Goal: Information Seeking & Learning: Find specific fact

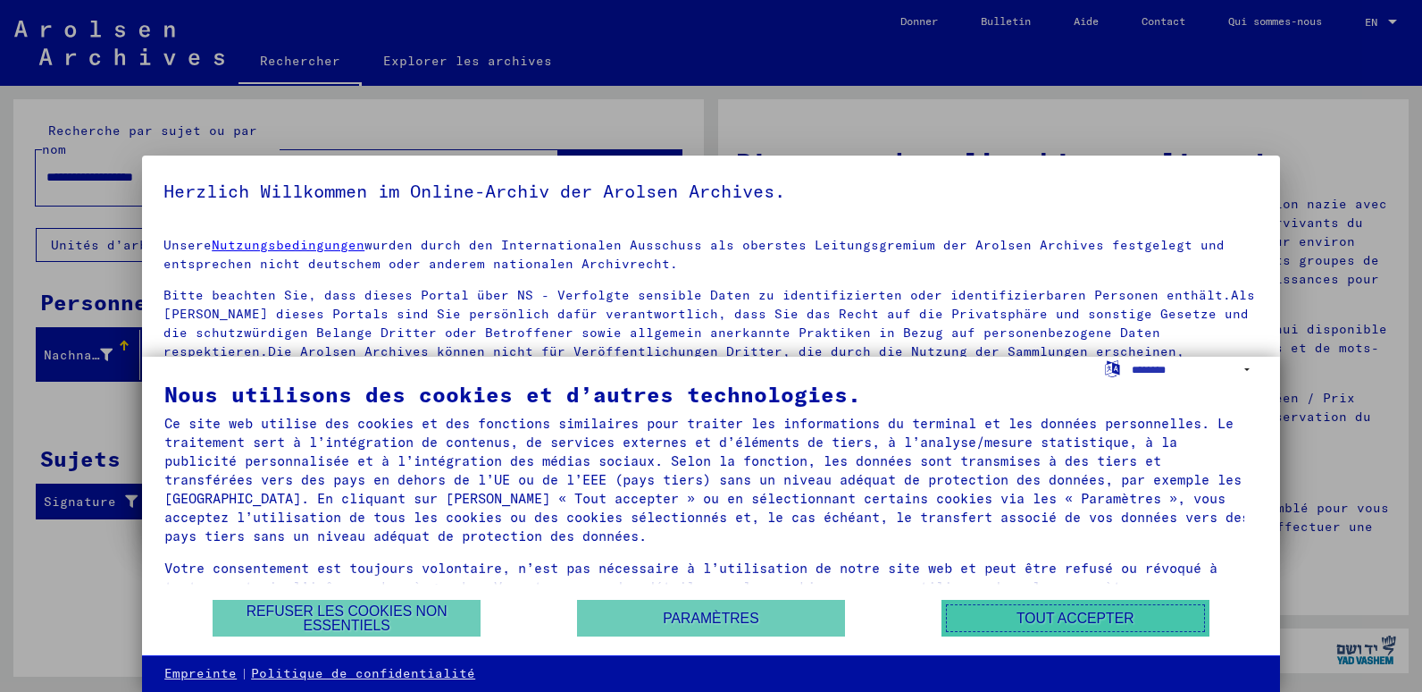
click at [1027, 615] on button "Tout accepter" at bounding box center [1076, 618] width 268 height 37
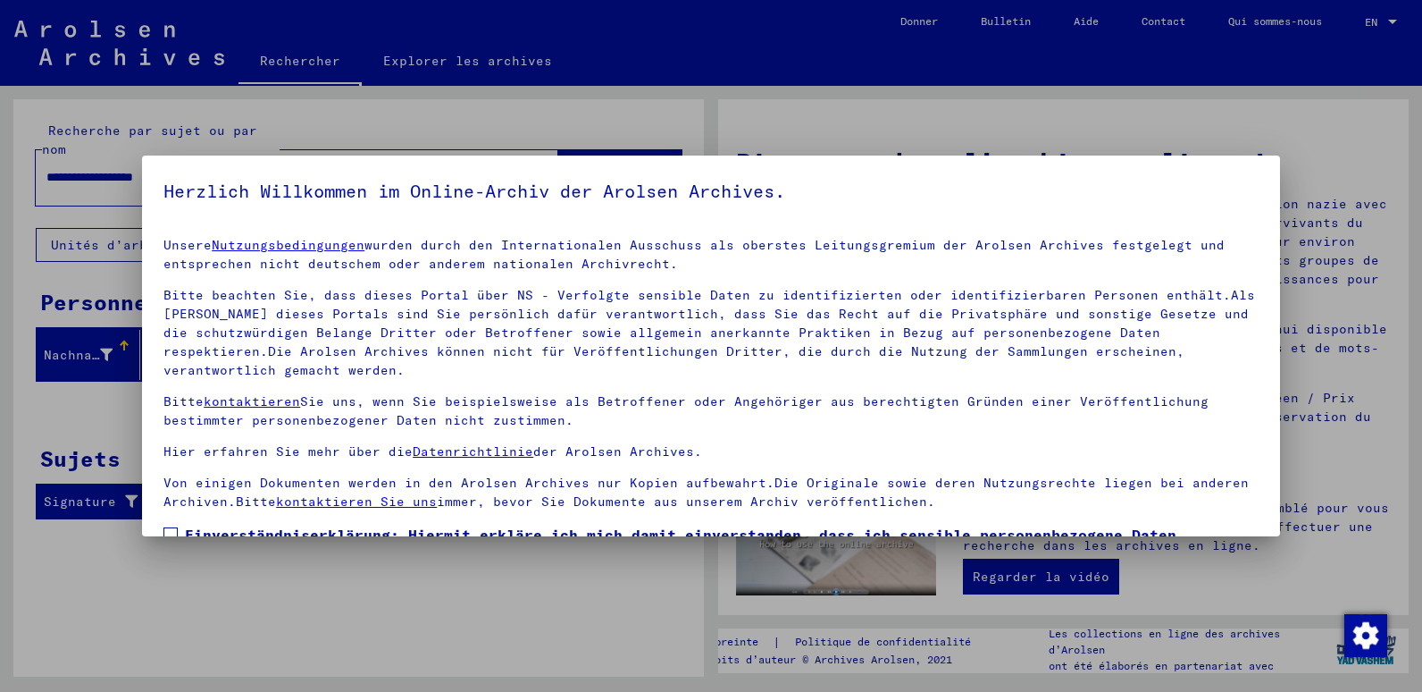
click at [970, 282] on div "Unsere Nutzungsbedingungen wurden durch den Internationalen Ausschuss als obers…" at bounding box center [711, 373] width 1095 height 275
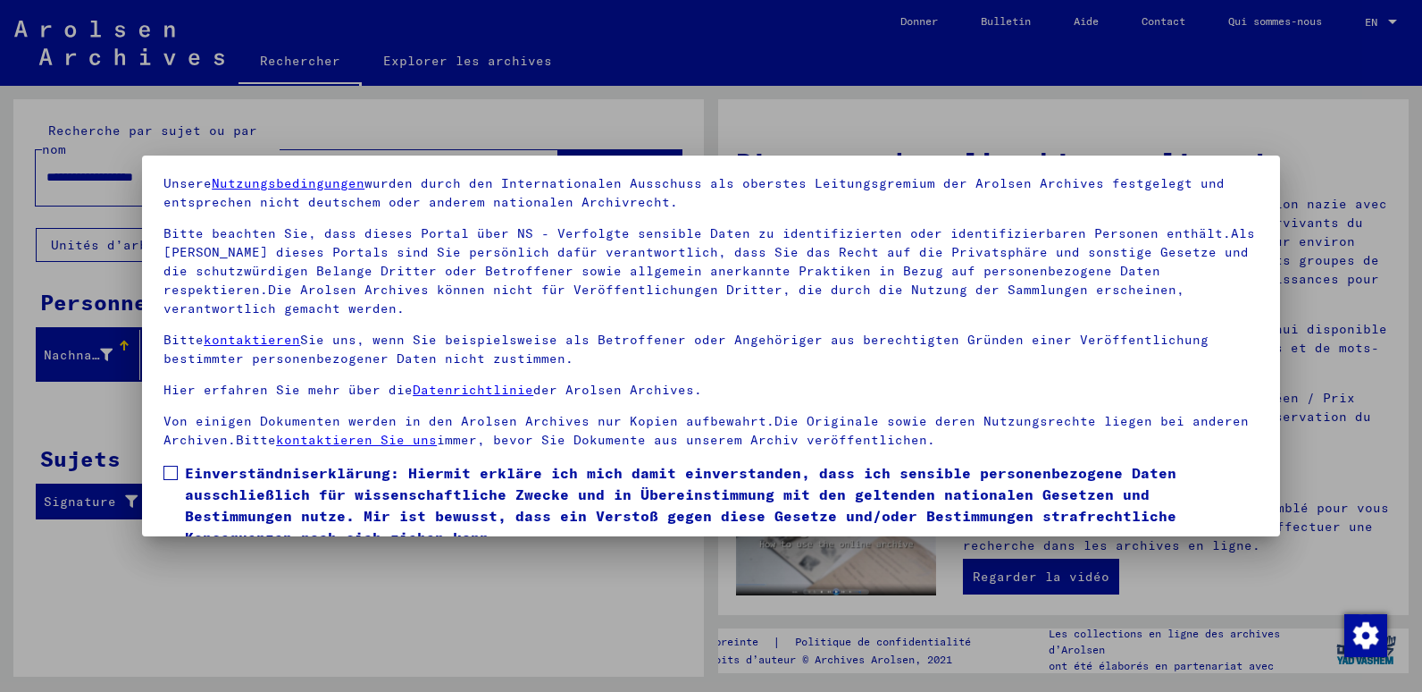
scroll to position [138, 0]
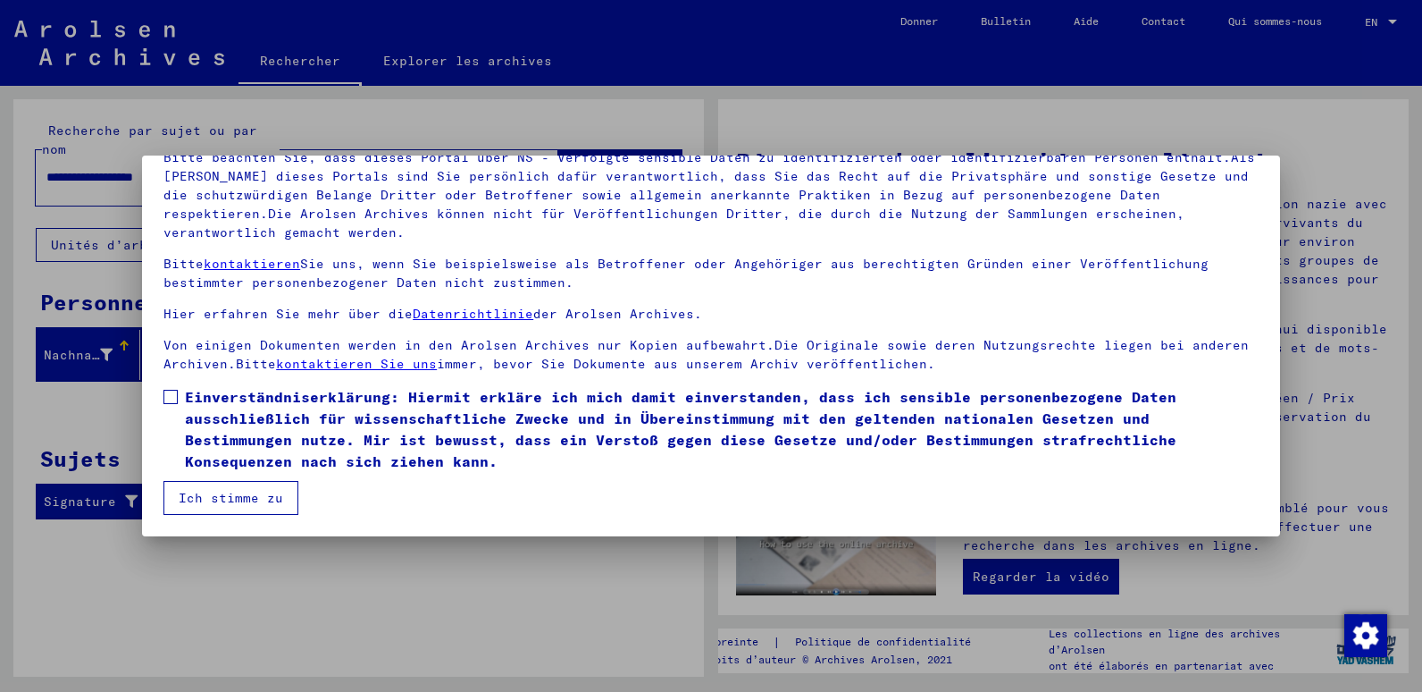
click at [1394, 20] on div at bounding box center [711, 346] width 1422 height 692
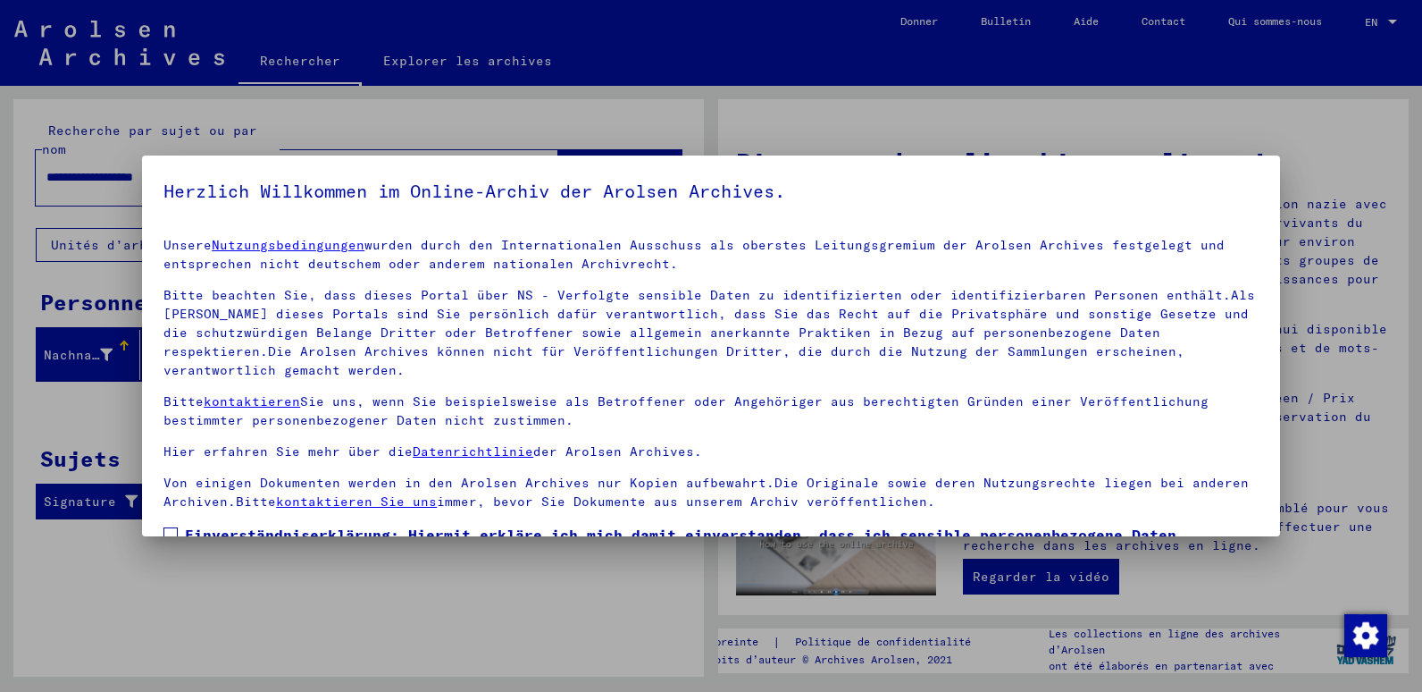
click at [1394, 24] on div at bounding box center [711, 346] width 1422 height 692
click at [1394, 22] on div at bounding box center [711, 346] width 1422 height 692
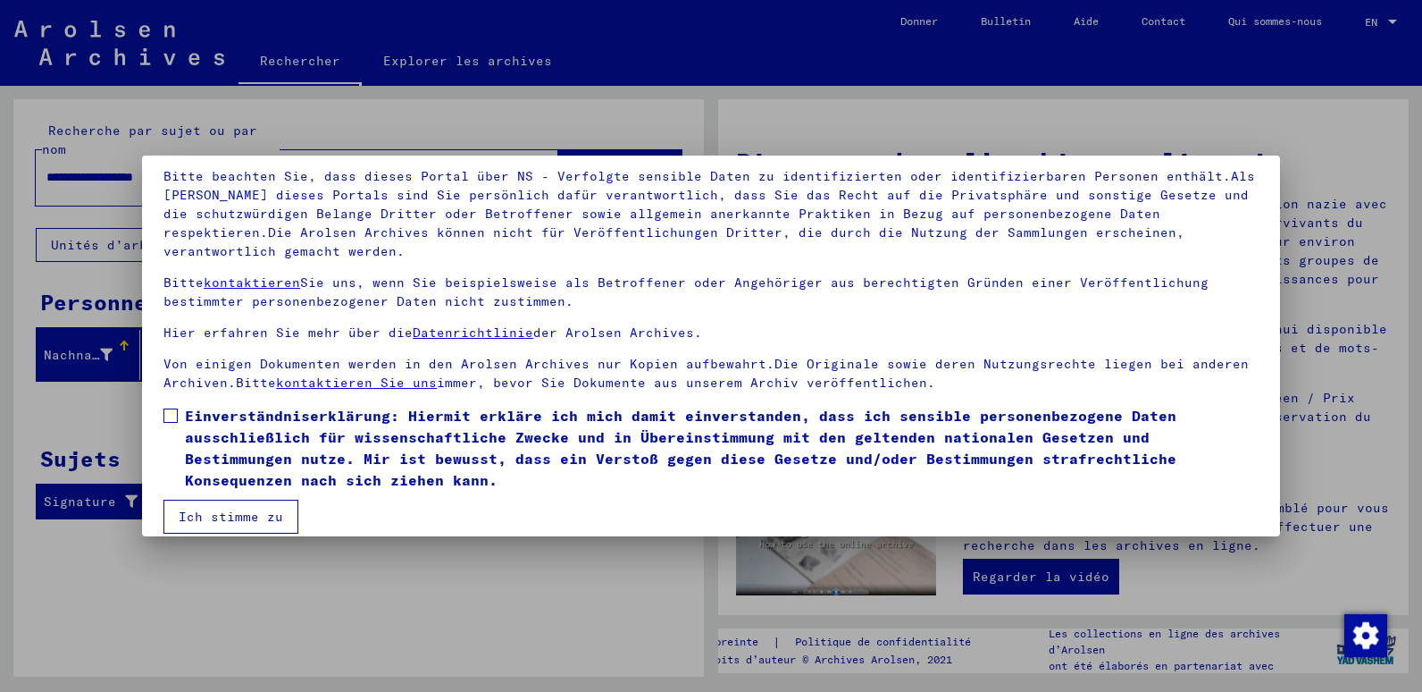
scroll to position [138, 0]
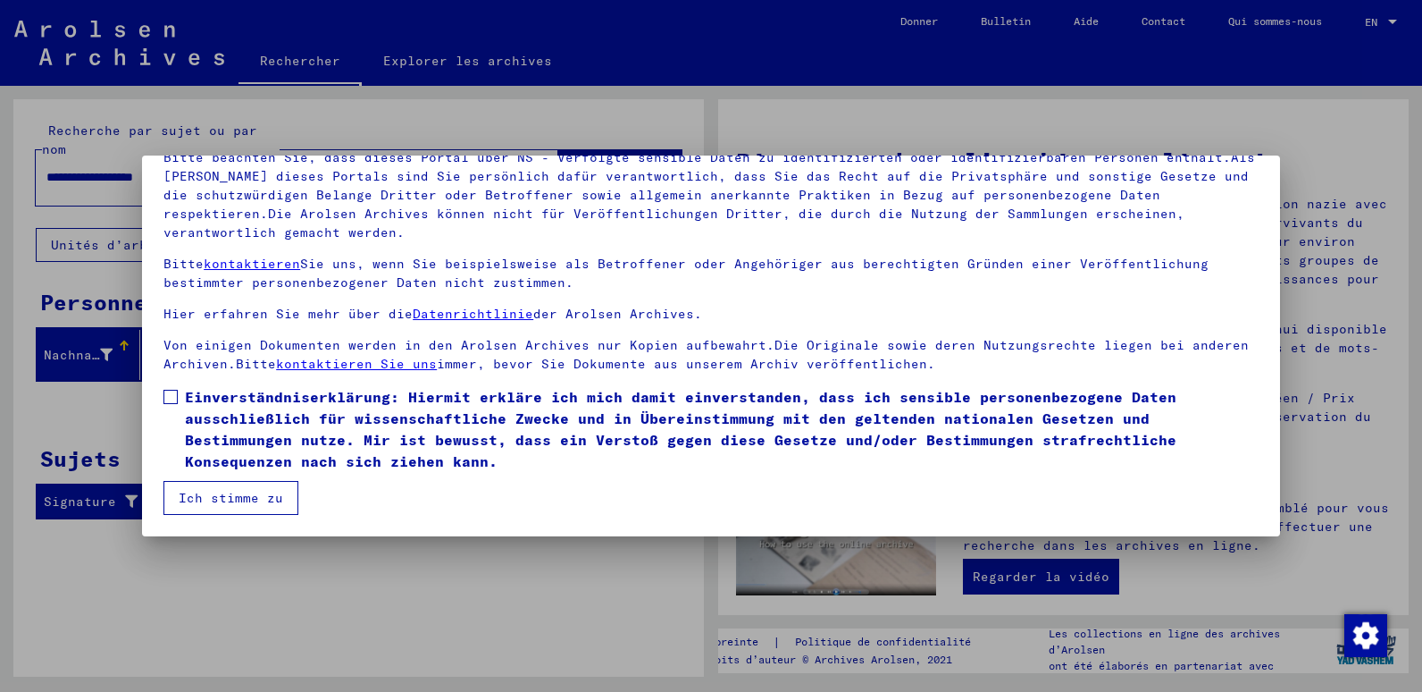
click at [203, 511] on button "Ich stimme zu" at bounding box center [231, 498] width 135 height 34
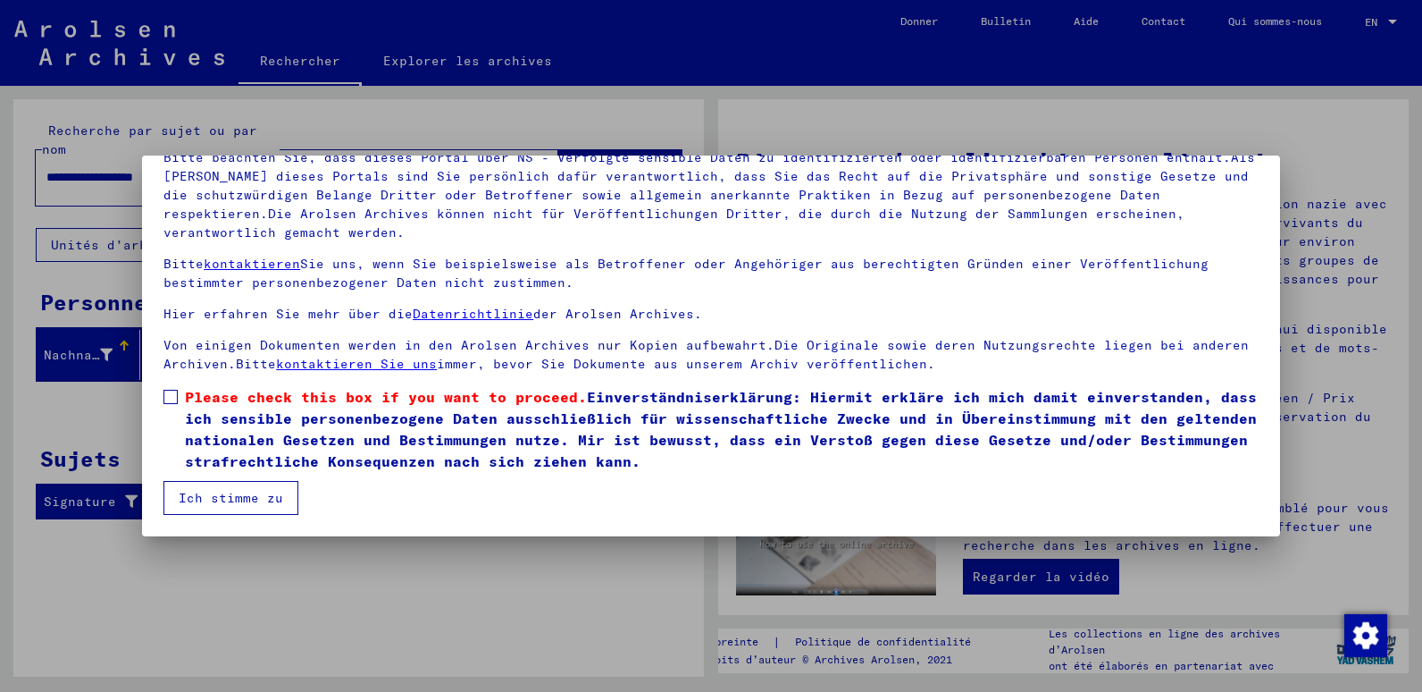
click at [173, 399] on span at bounding box center [171, 397] width 14 height 14
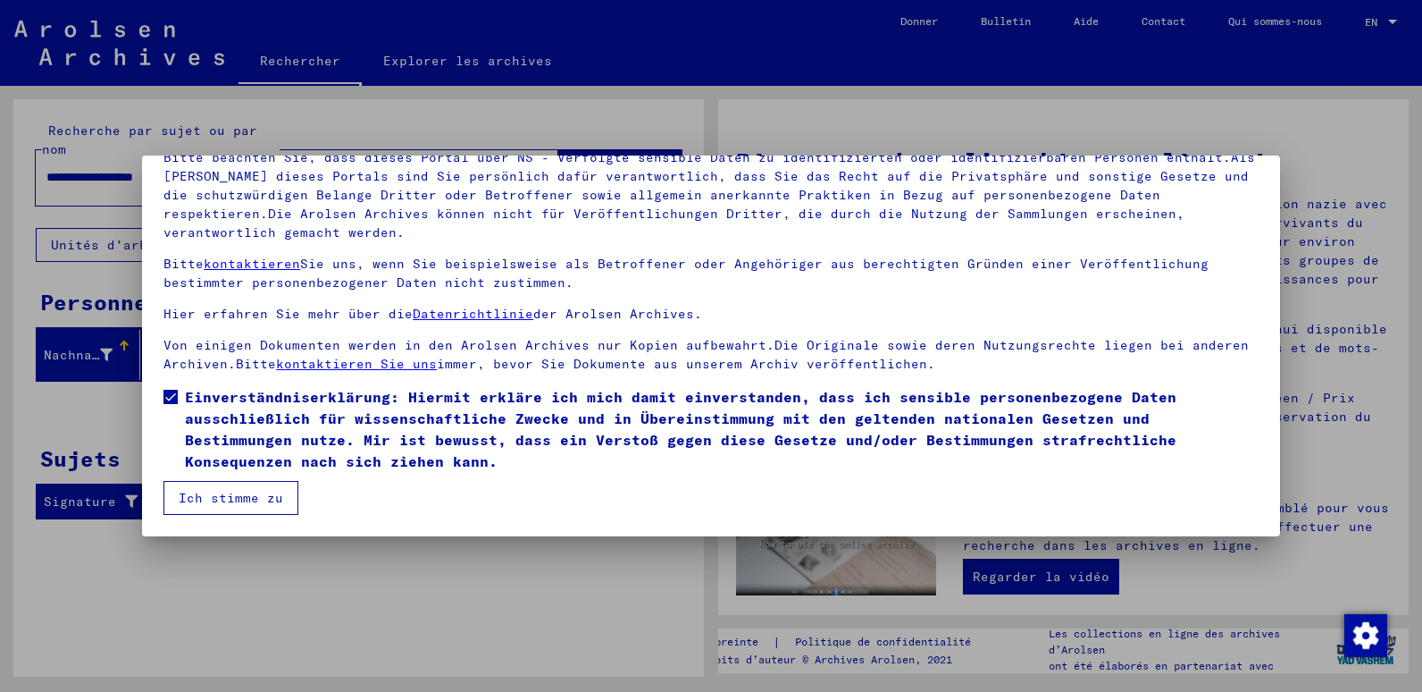
click at [248, 496] on button "Ich stimme zu" at bounding box center [231, 498] width 135 height 34
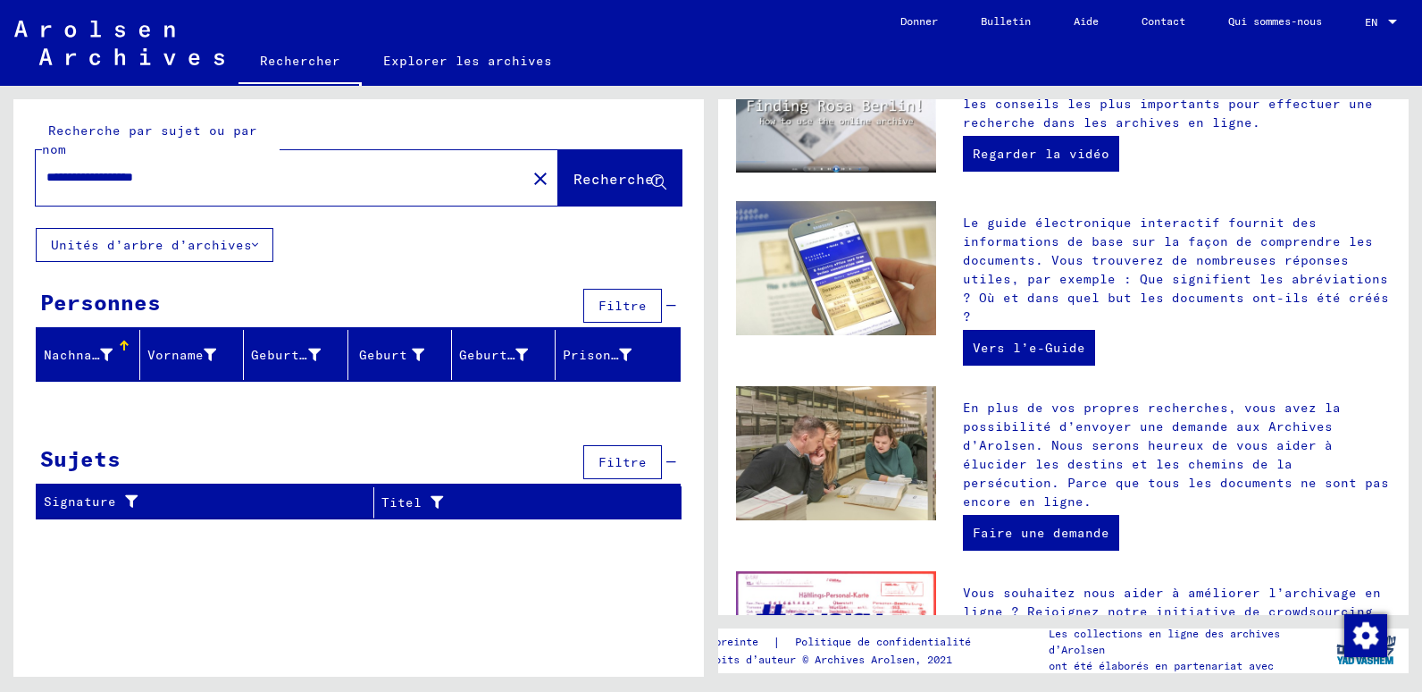
scroll to position [645, 0]
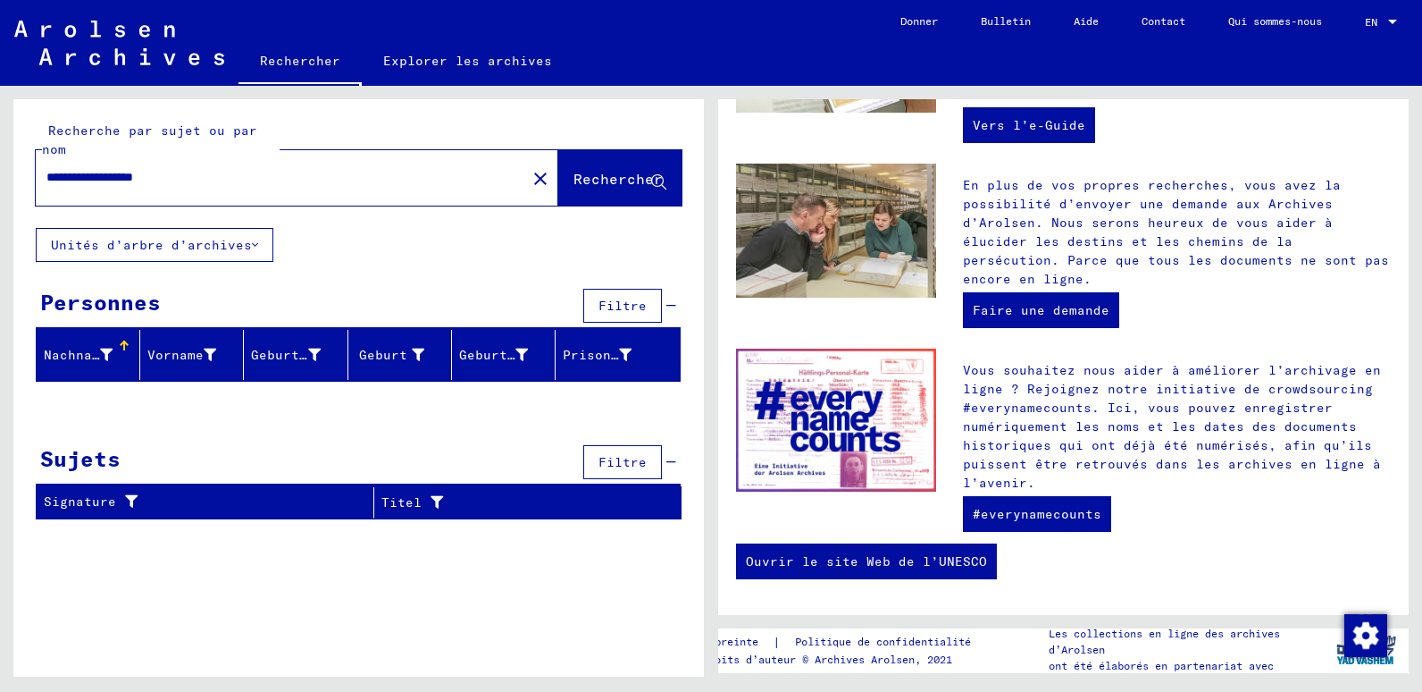
click at [122, 348] on div at bounding box center [124, 345] width 11 height 11
click at [122, 348] on div at bounding box center [122, 348] width 5 height 5
click at [88, 355] on font "Nachname" at bounding box center [76, 355] width 64 height 16
click at [254, 246] on icon at bounding box center [255, 245] width 6 height 13
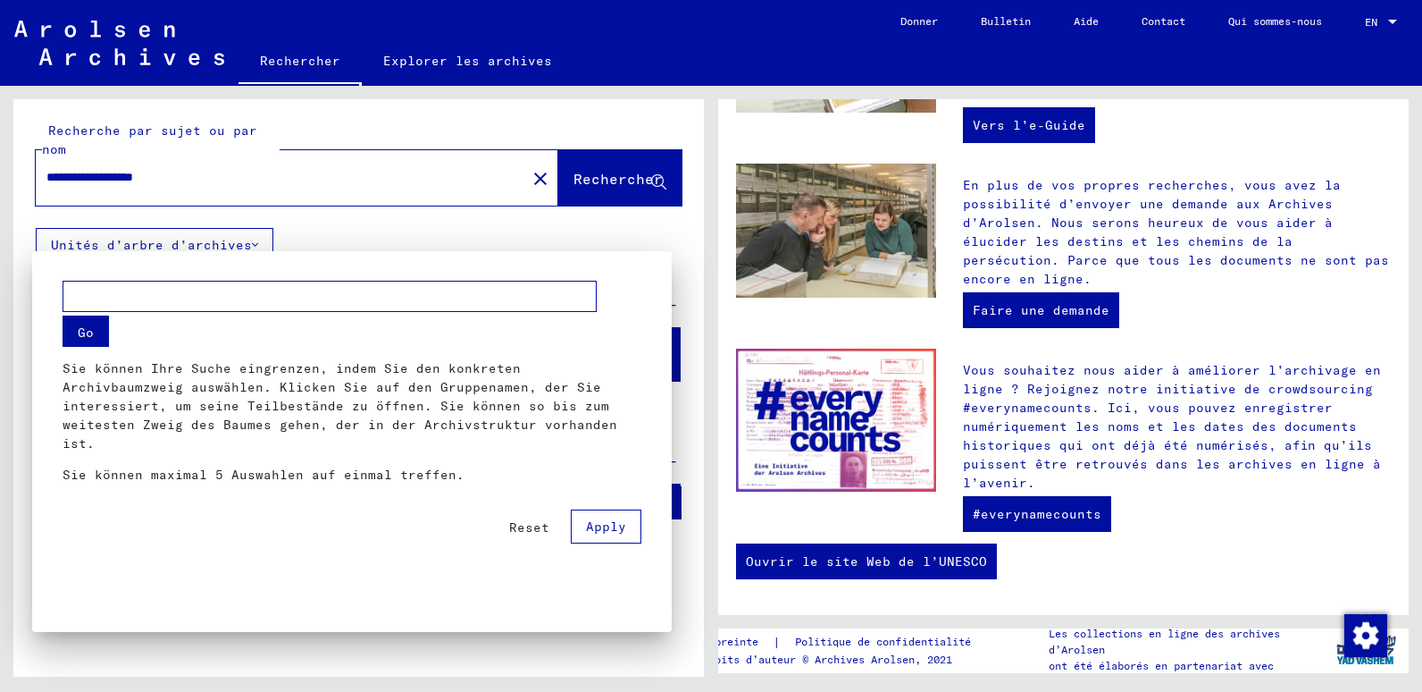
scroll to position [221, 0]
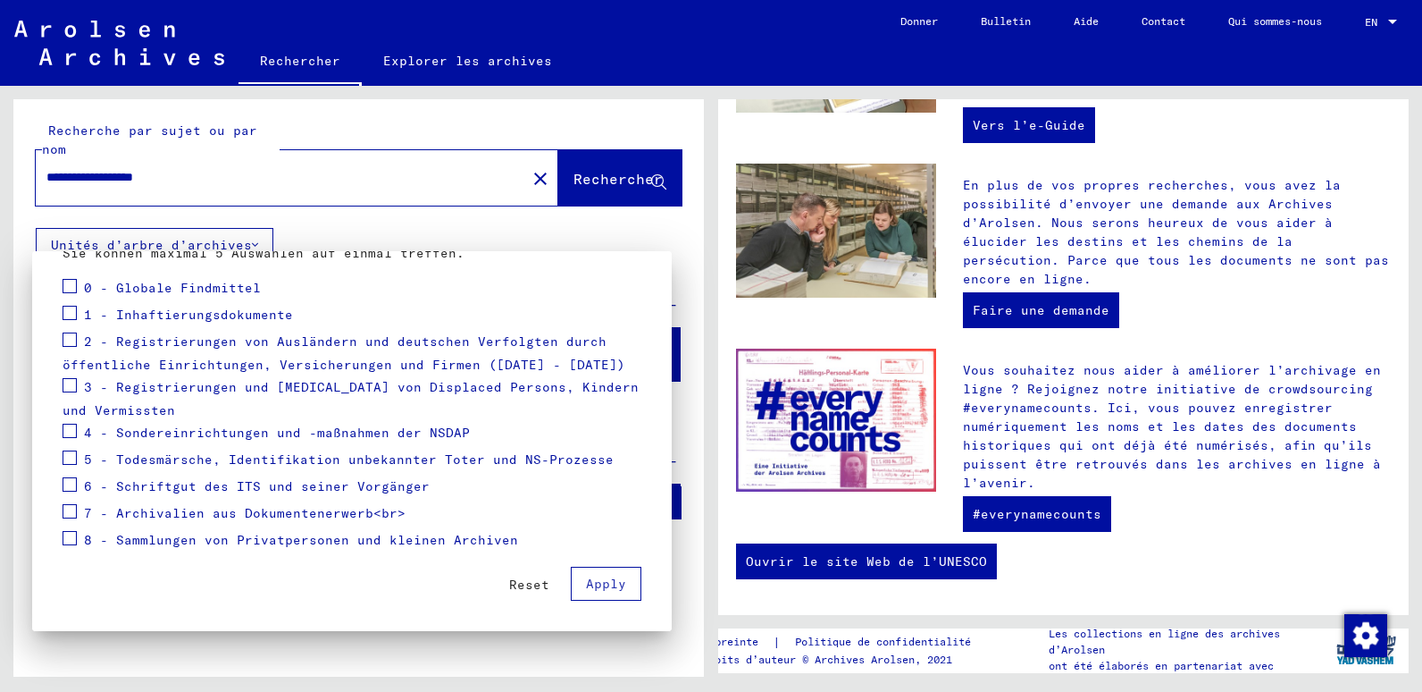
click at [1395, 20] on div at bounding box center [711, 346] width 1422 height 692
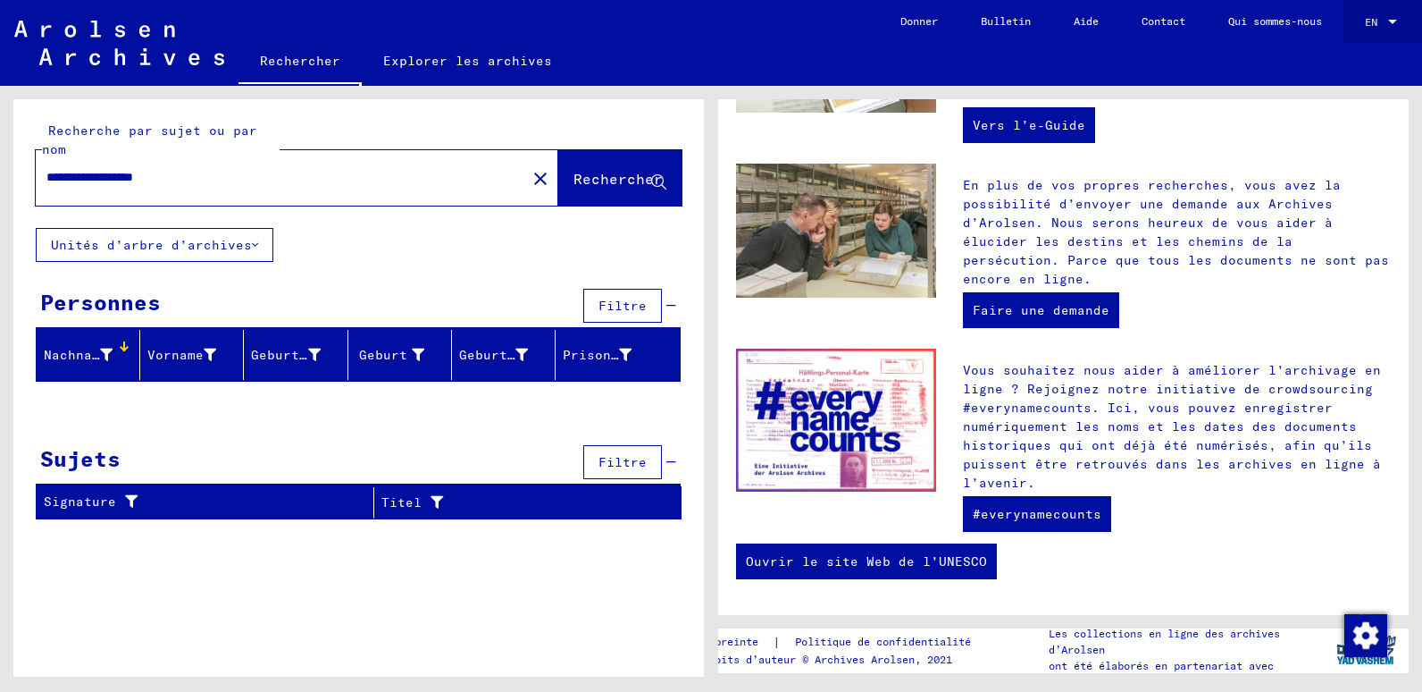
click at [1394, 21] on div at bounding box center [1392, 22] width 9 height 4
click at [1357, 31] on span "English" at bounding box center [1348, 31] width 44 height 13
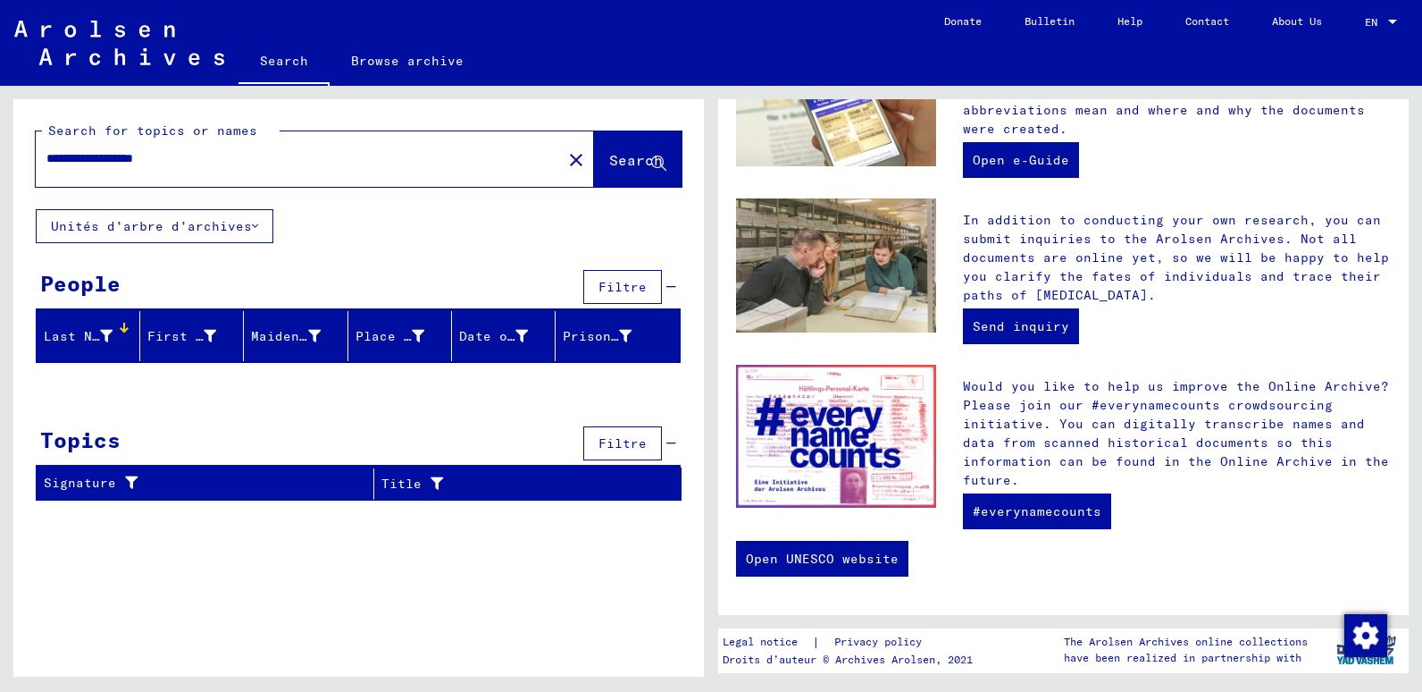
scroll to position [589, 0]
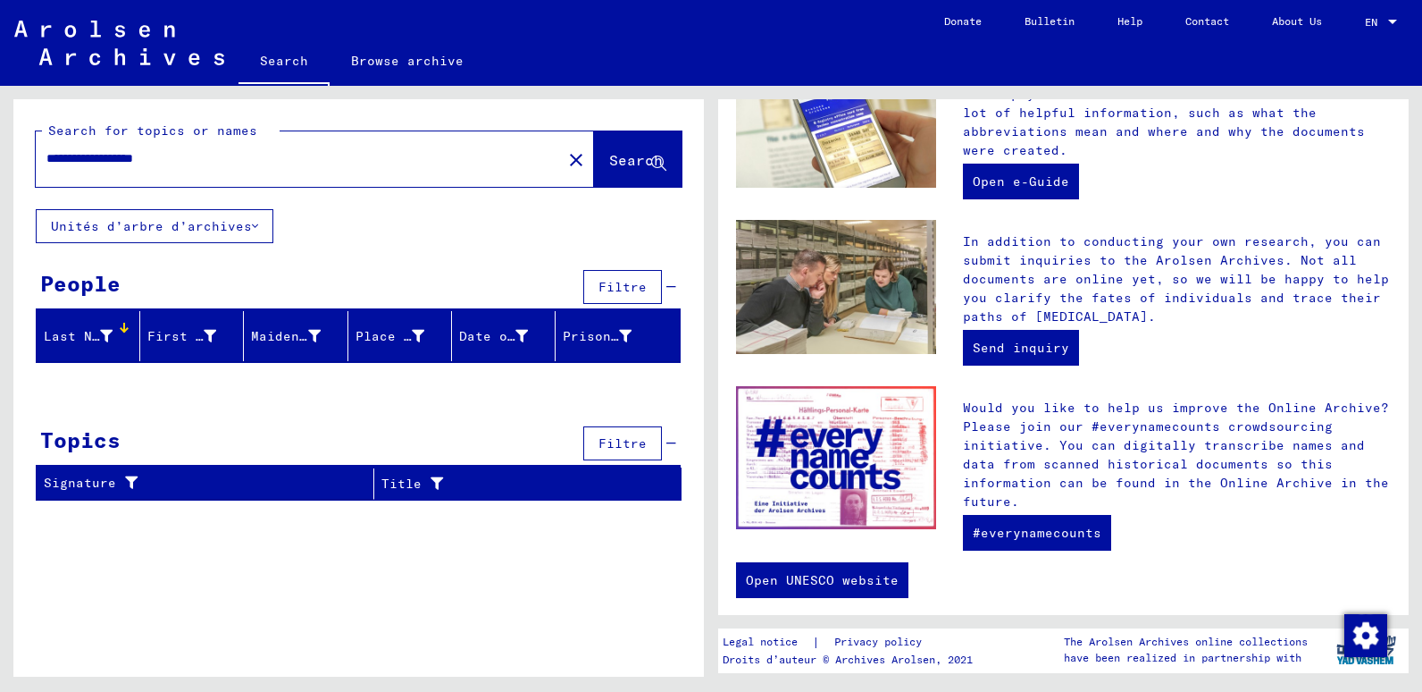
click at [256, 223] on icon at bounding box center [255, 226] width 6 height 13
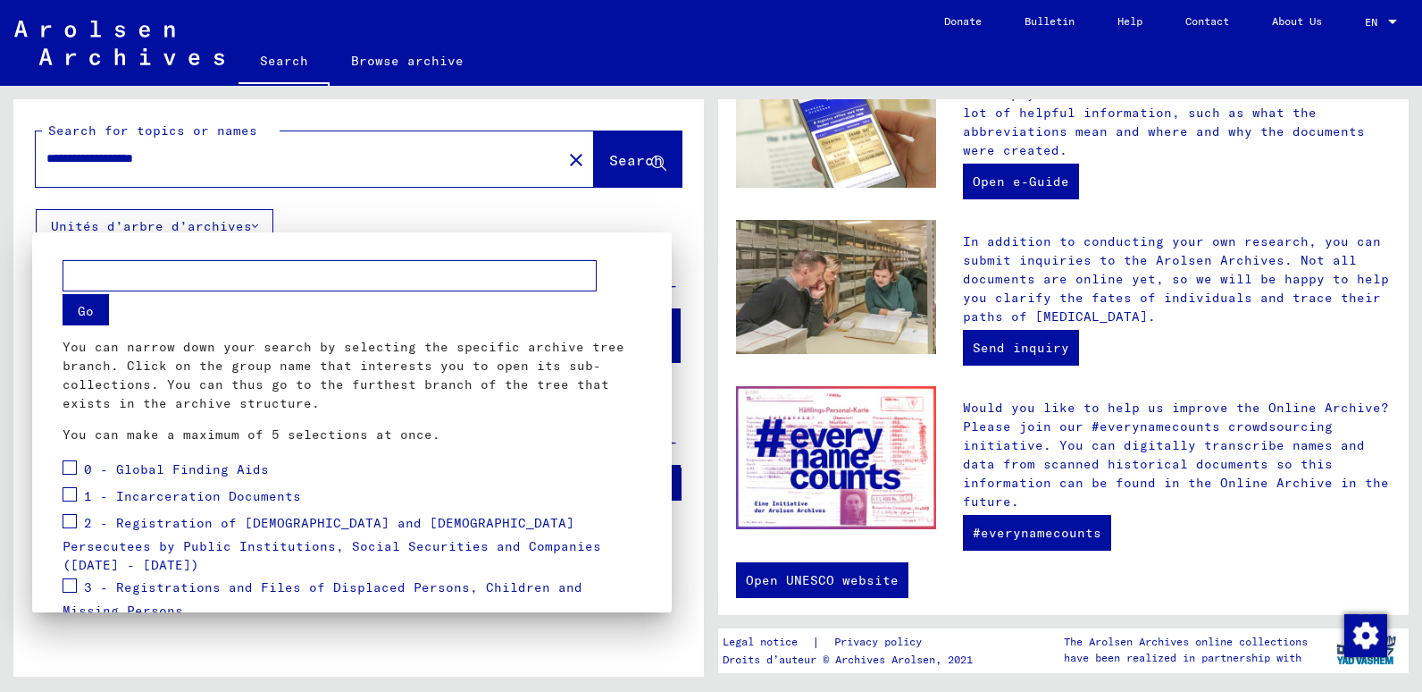
scroll to position [0, 0]
click at [244, 159] on div at bounding box center [711, 346] width 1422 height 692
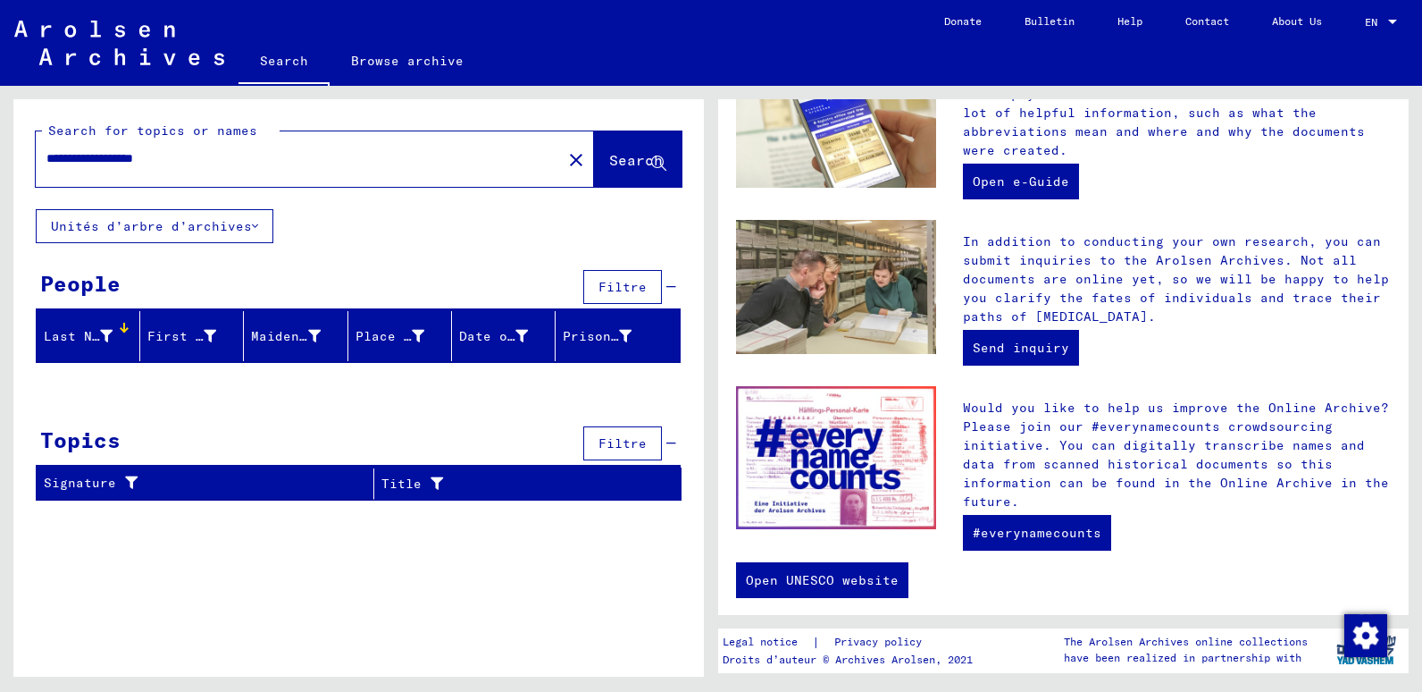
click at [243, 157] on input "**********" at bounding box center [293, 158] width 494 height 19
type input "**********"
click at [61, 340] on font "Last Name" at bounding box center [80, 336] width 72 height 16
drag, startPoint x: 61, startPoint y: 340, endPoint x: 315, endPoint y: 398, distance: 261.4
click at [315, 398] on div at bounding box center [358, 388] width 691 height 22
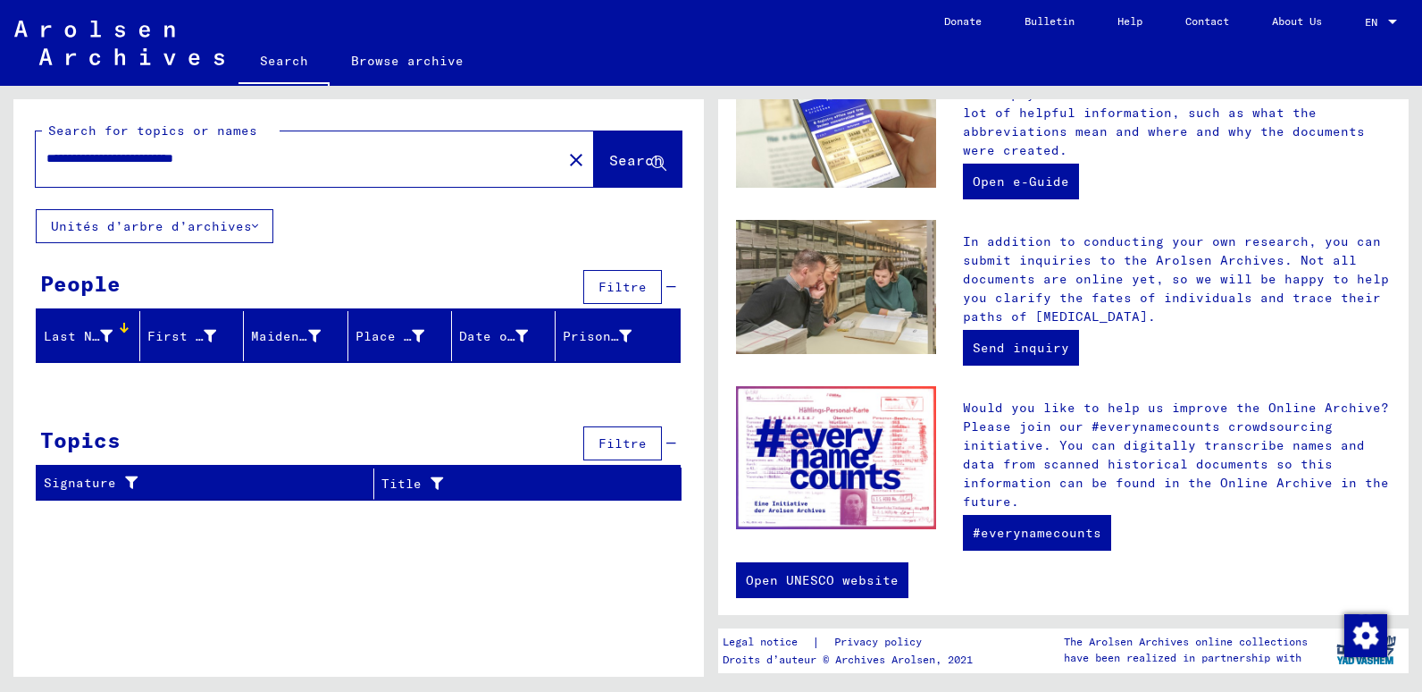
click at [625, 287] on span "Filtre" at bounding box center [623, 287] width 48 height 16
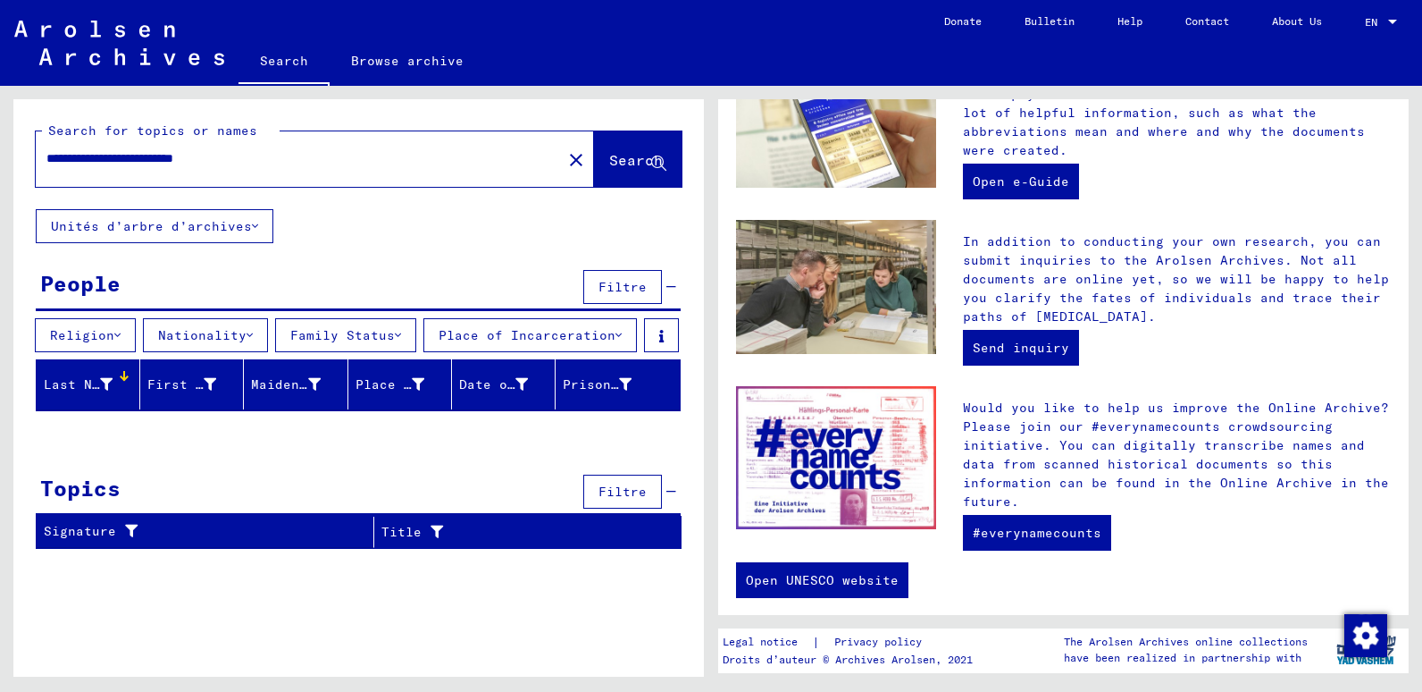
click at [253, 334] on icon at bounding box center [250, 335] width 6 height 13
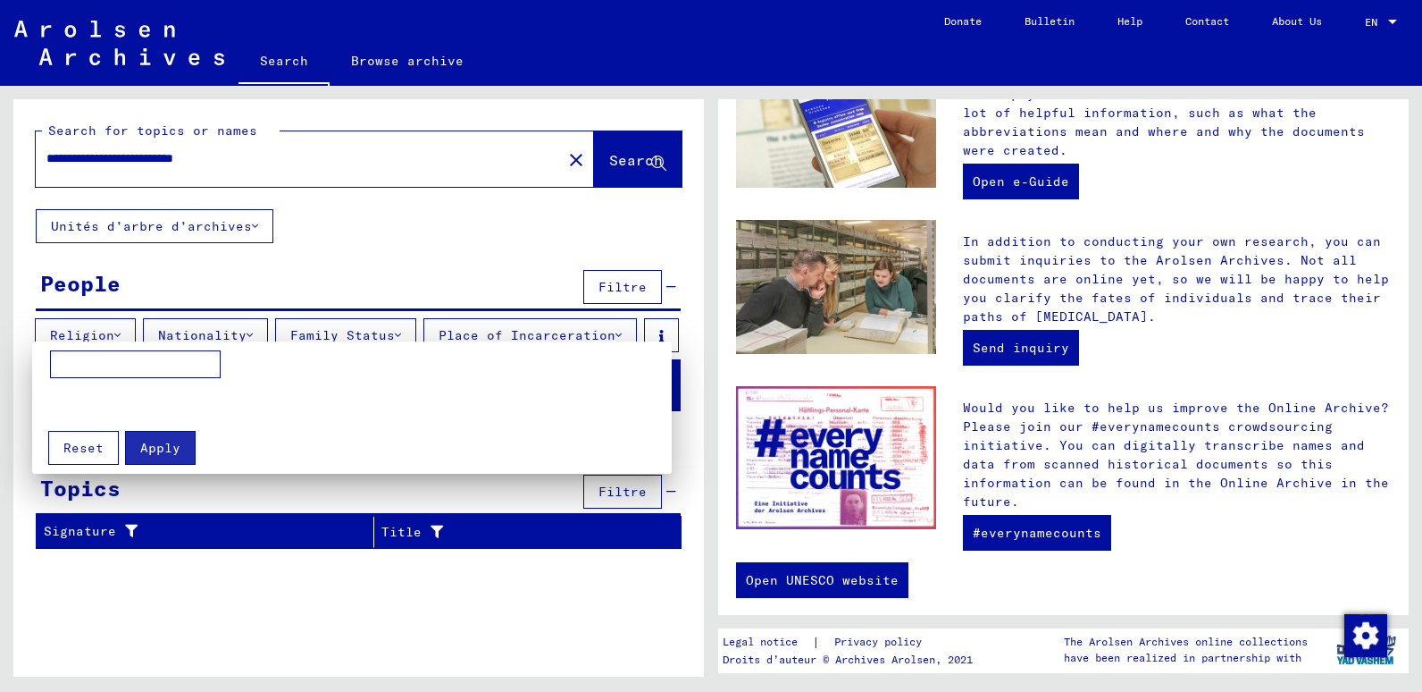
click at [79, 361] on input at bounding box center [135, 364] width 171 height 29
type input "******"
click at [159, 447] on span "Apply" at bounding box center [160, 448] width 40 height 16
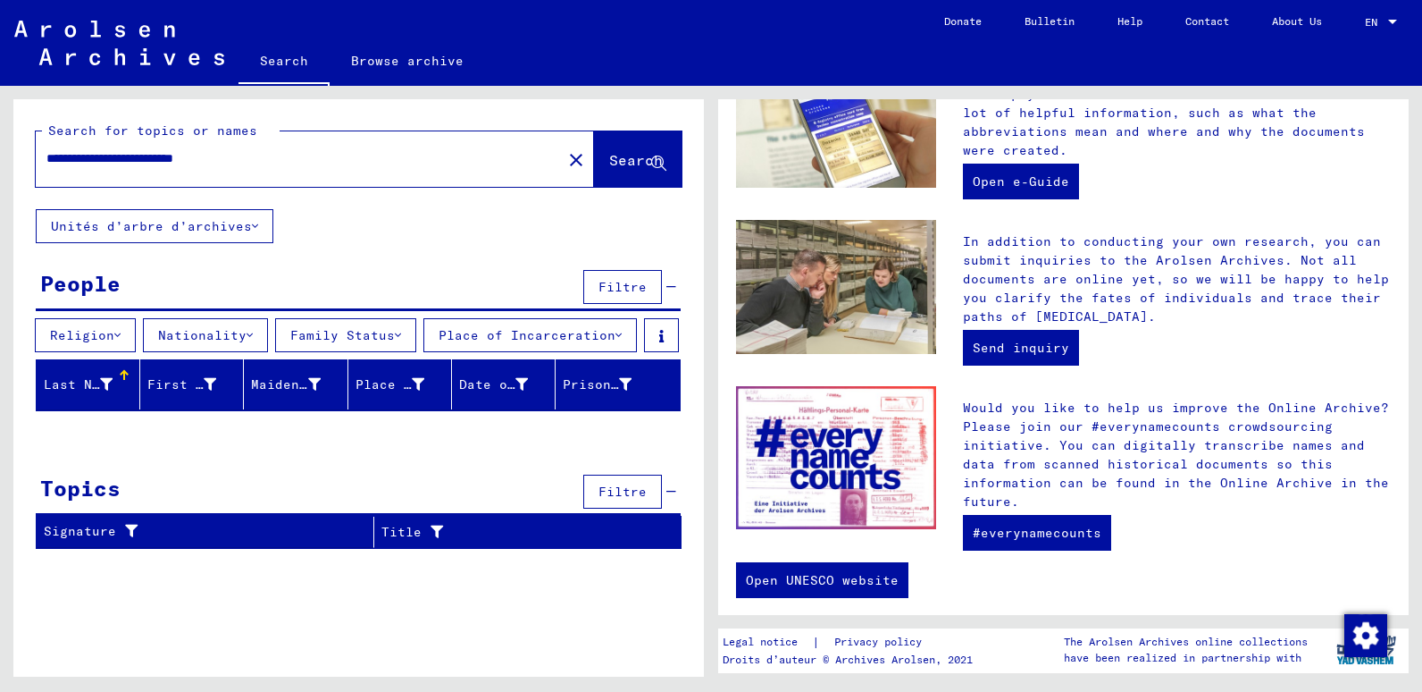
click at [622, 335] on icon at bounding box center [619, 335] width 6 height 13
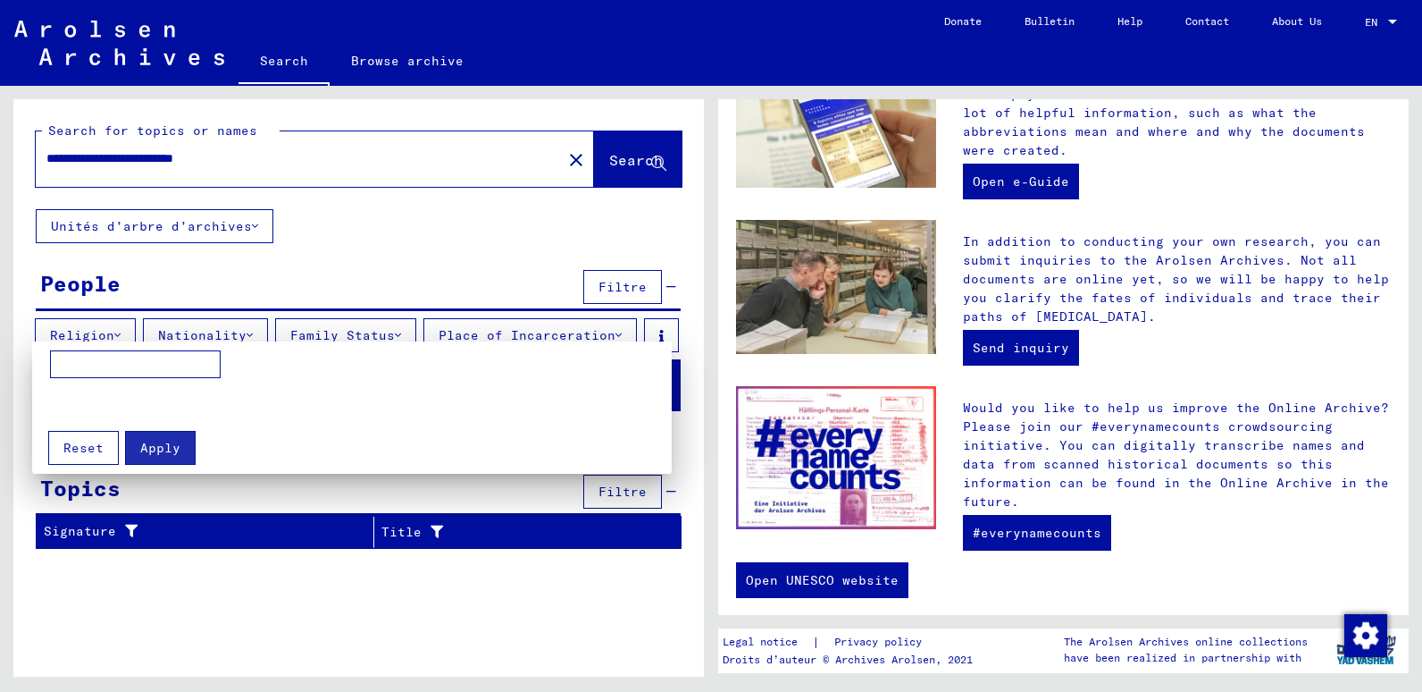
click at [631, 335] on div at bounding box center [711, 346] width 1422 height 692
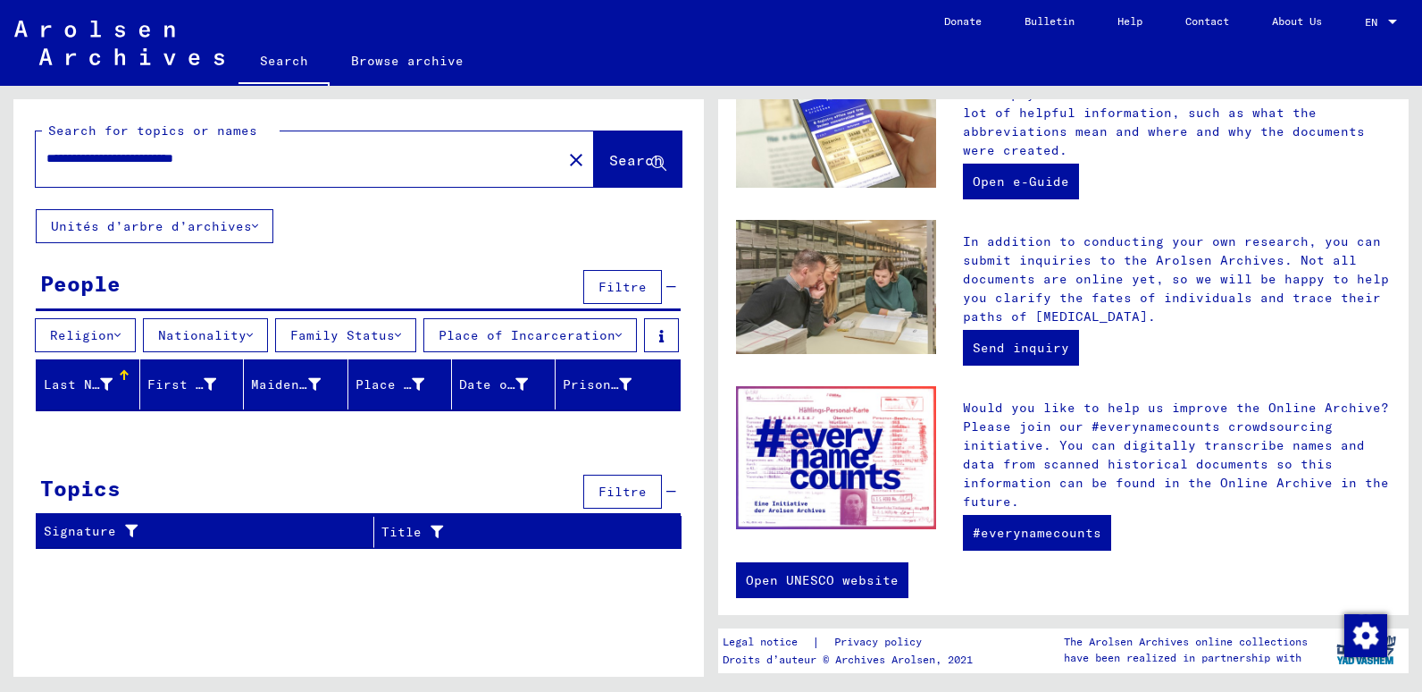
click at [256, 226] on icon at bounding box center [255, 226] width 6 height 13
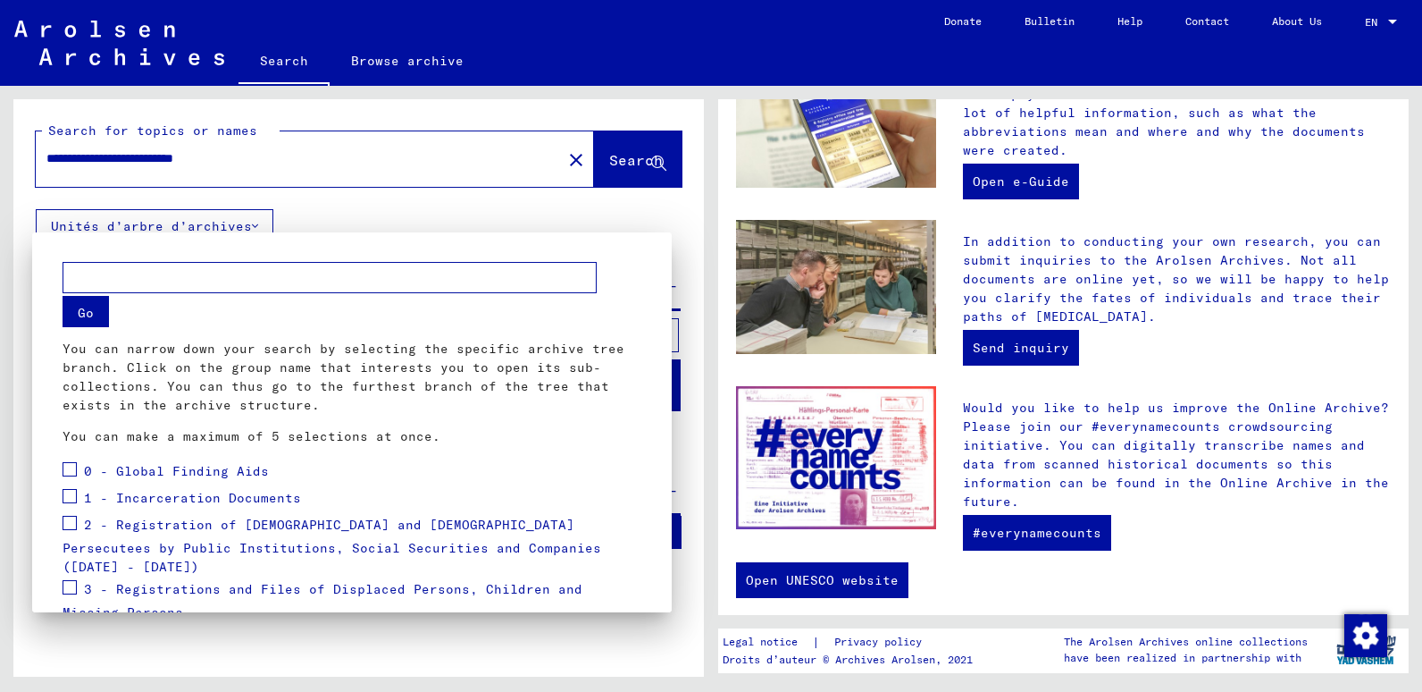
click at [365, 211] on div at bounding box center [711, 346] width 1422 height 692
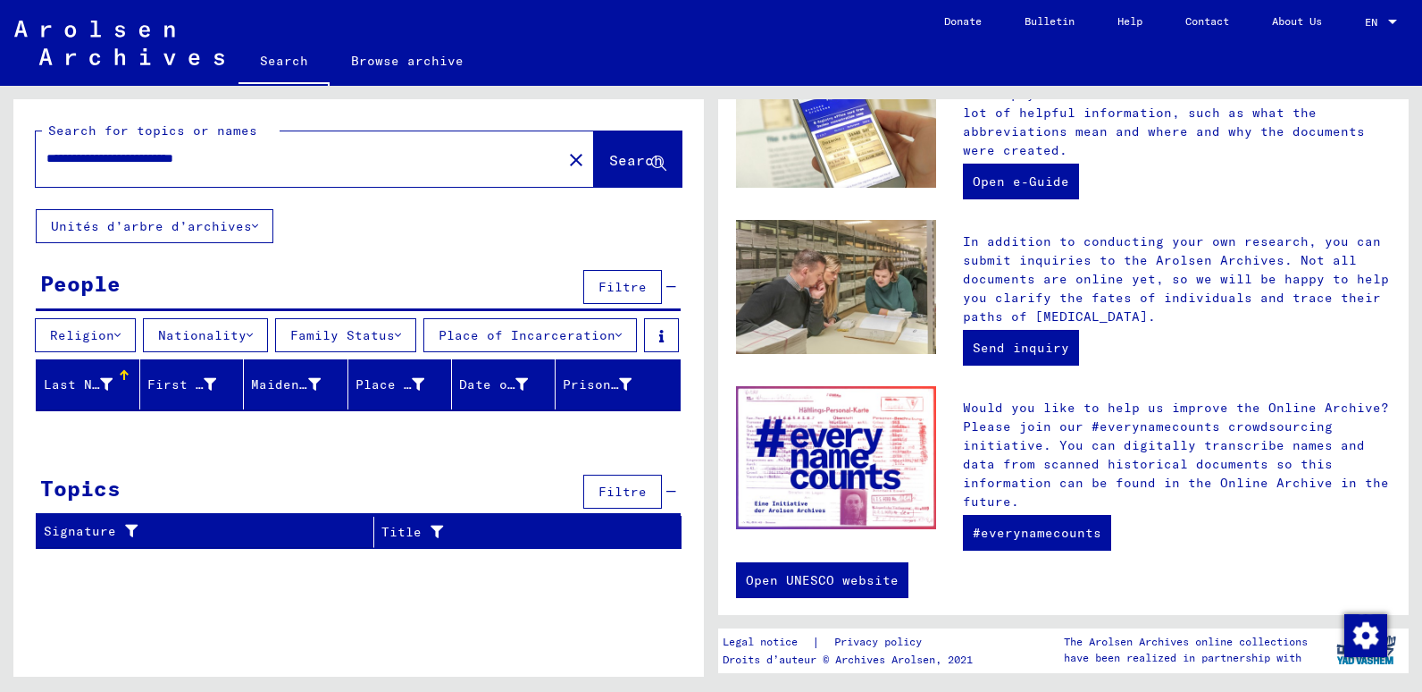
click at [77, 392] on font "Last Name" at bounding box center [80, 384] width 72 height 16
click at [122, 381] on div at bounding box center [124, 375] width 11 height 11
click at [105, 392] on font "Last Name" at bounding box center [80, 384] width 72 height 16
drag, startPoint x: 75, startPoint y: 423, endPoint x: 100, endPoint y: 490, distance: 71.5
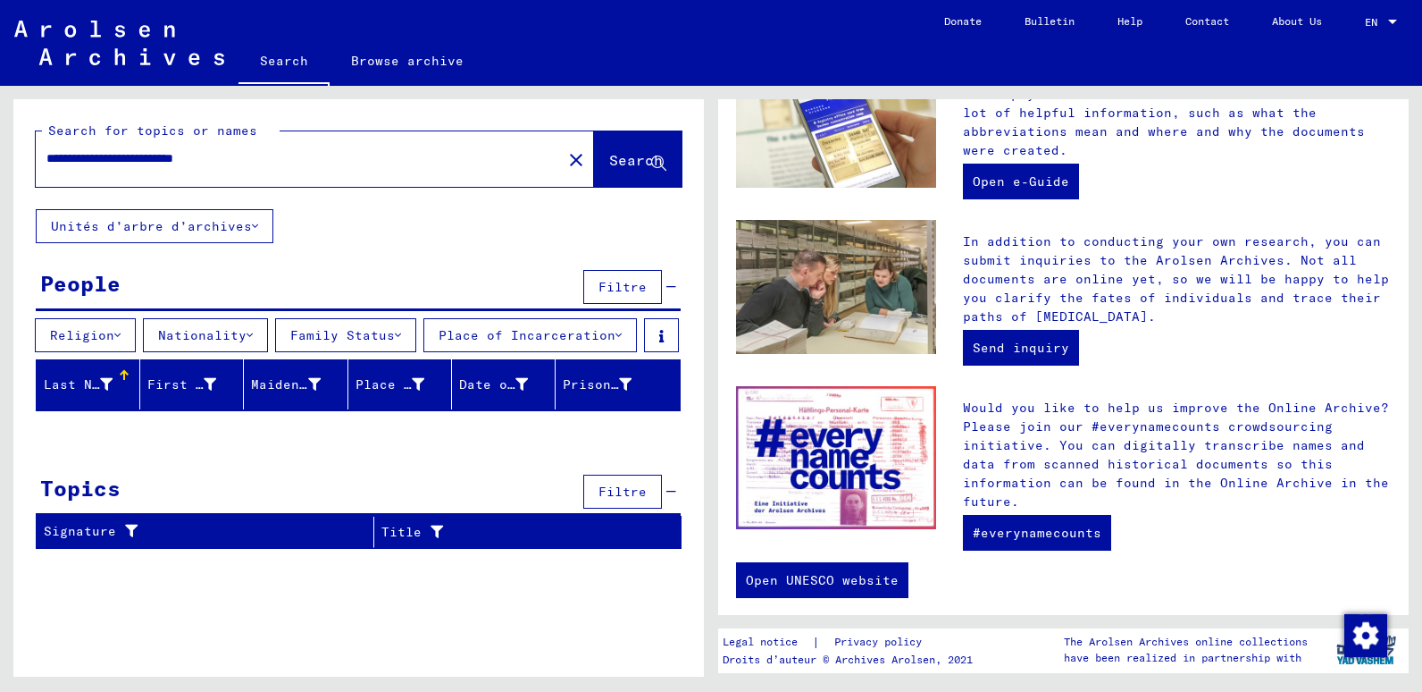
click at [100, 490] on div "**********" at bounding box center [358, 331] width 691 height 464
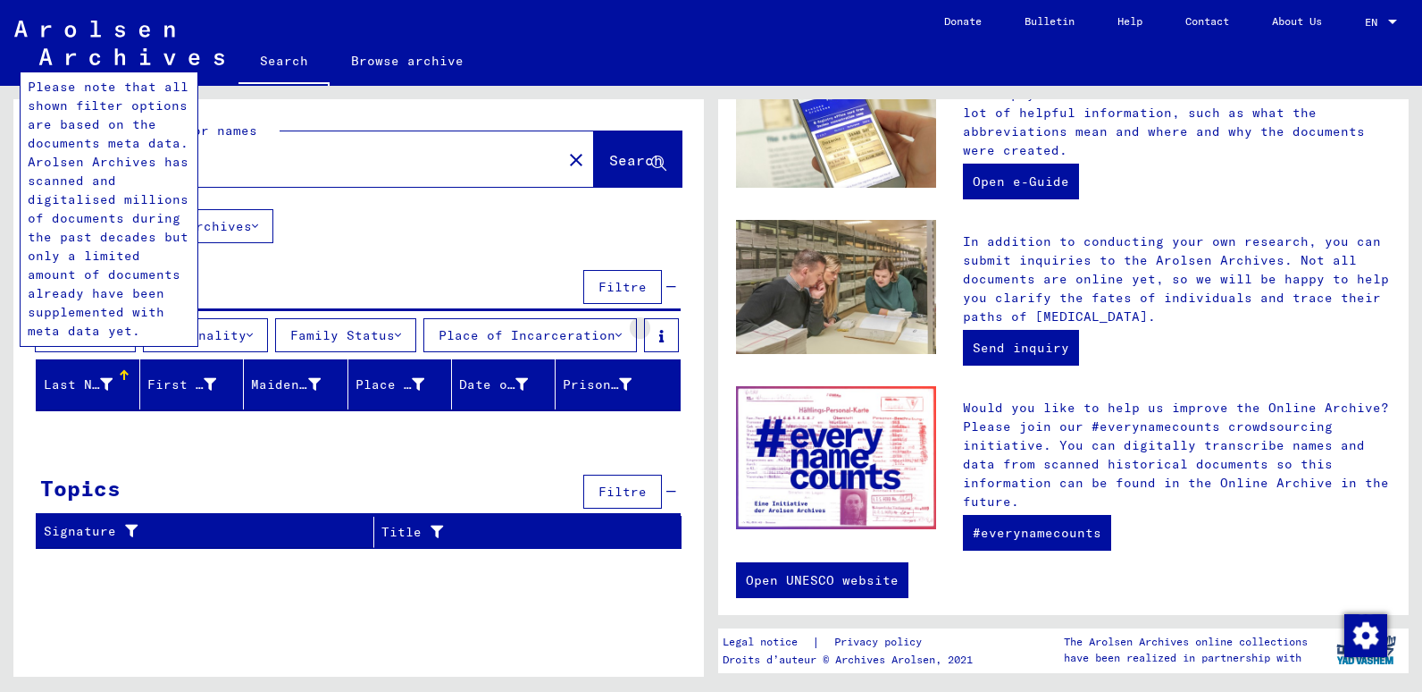
click at [659, 342] on icon at bounding box center [661, 336] width 4 height 13
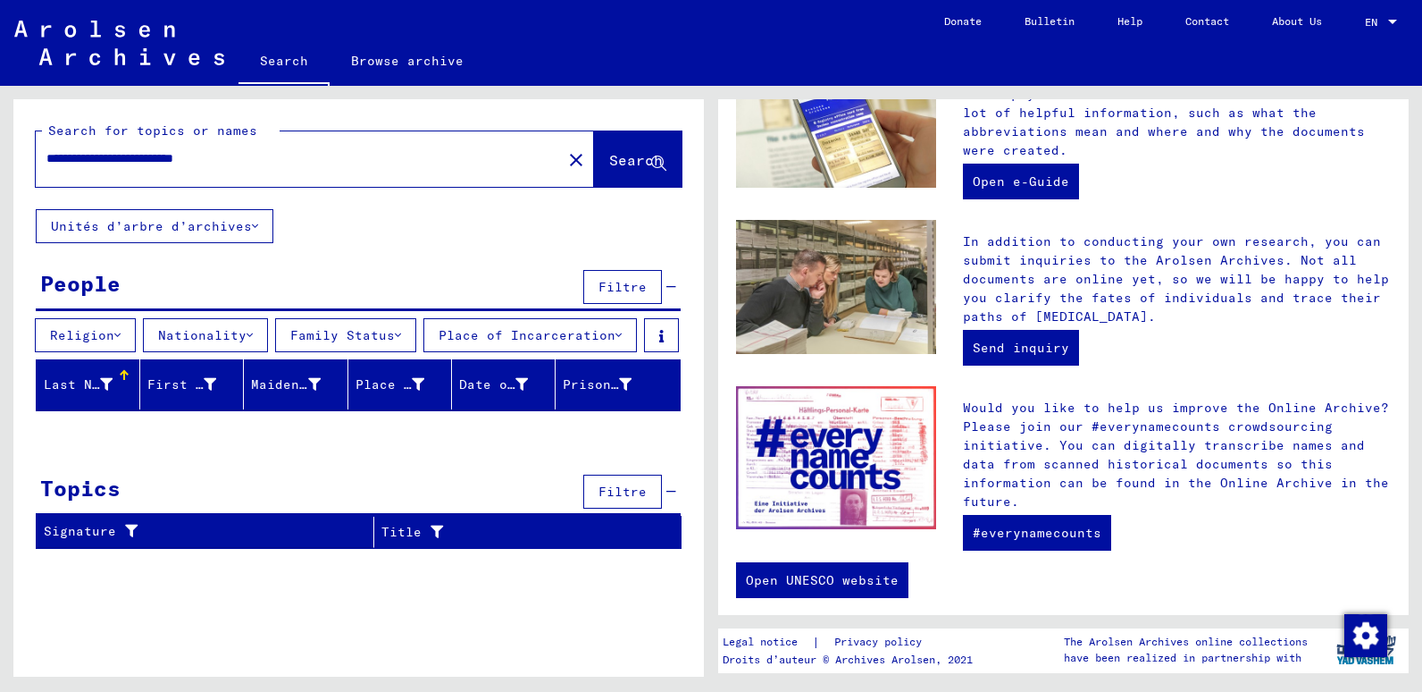
click at [60, 392] on font "Last Name" at bounding box center [80, 384] width 72 height 16
click at [622, 284] on span "Filtre" at bounding box center [623, 287] width 48 height 16
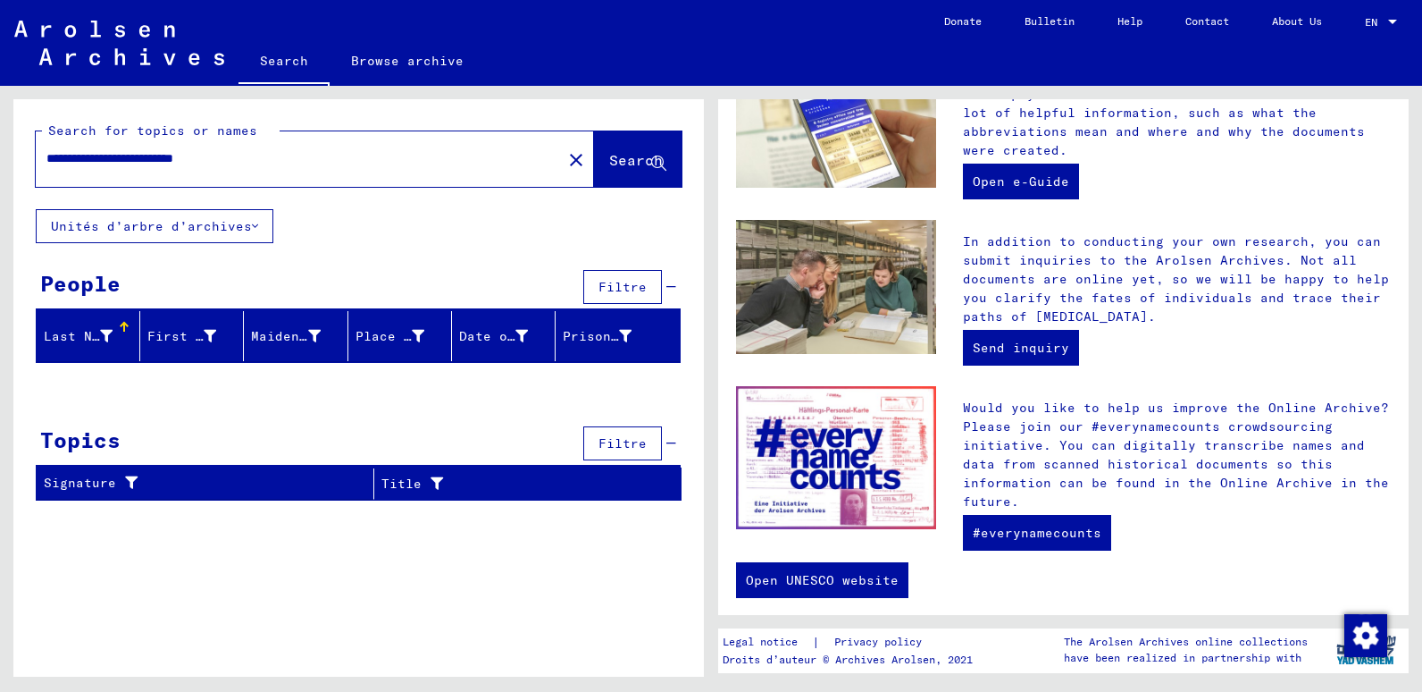
click at [622, 284] on span "Filtre" at bounding box center [623, 287] width 48 height 16
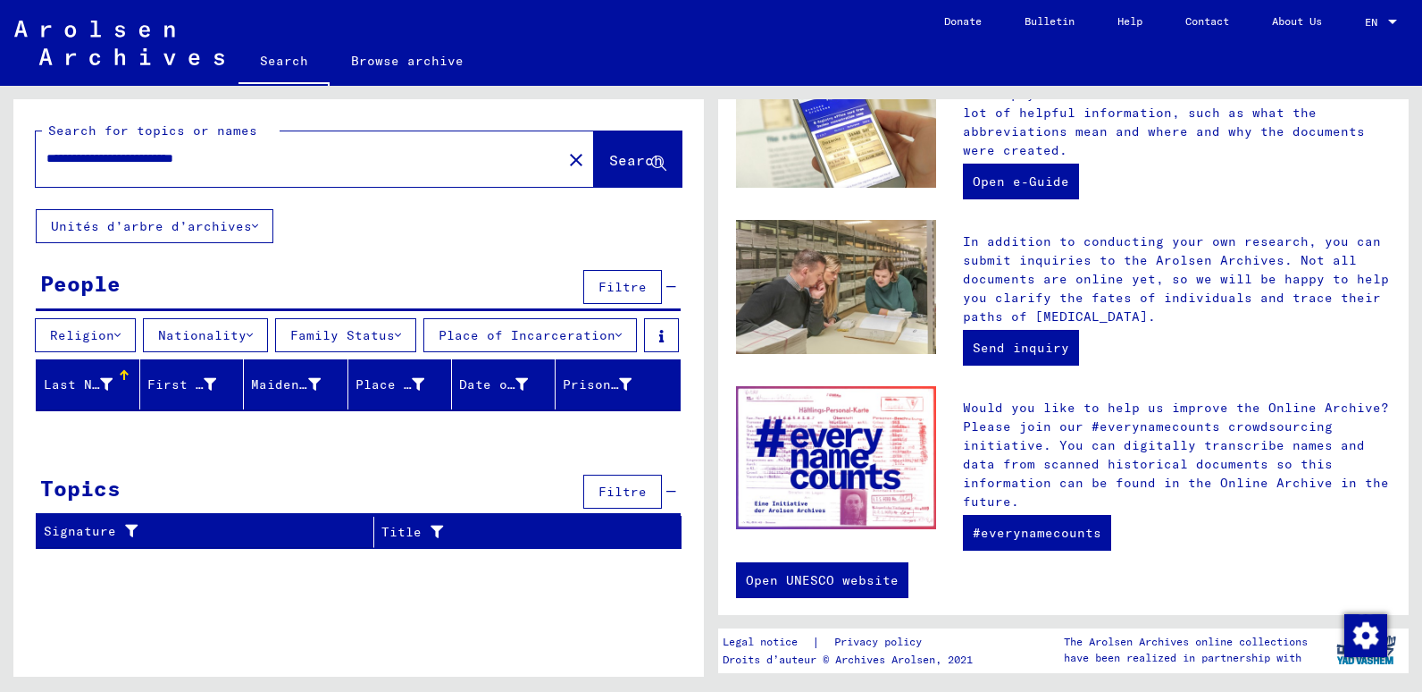
click at [348, 335] on font "Family Status" at bounding box center [342, 335] width 105 height 16
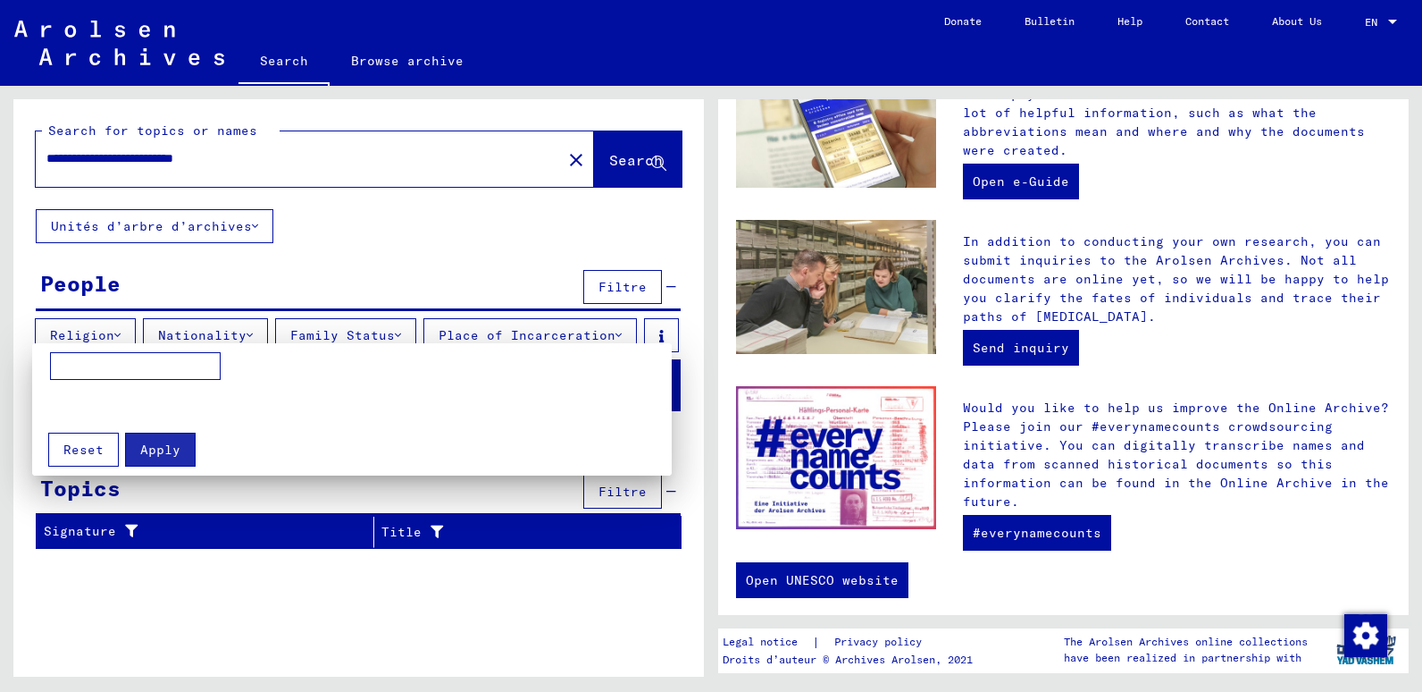
click at [349, 335] on div at bounding box center [711, 346] width 1422 height 692
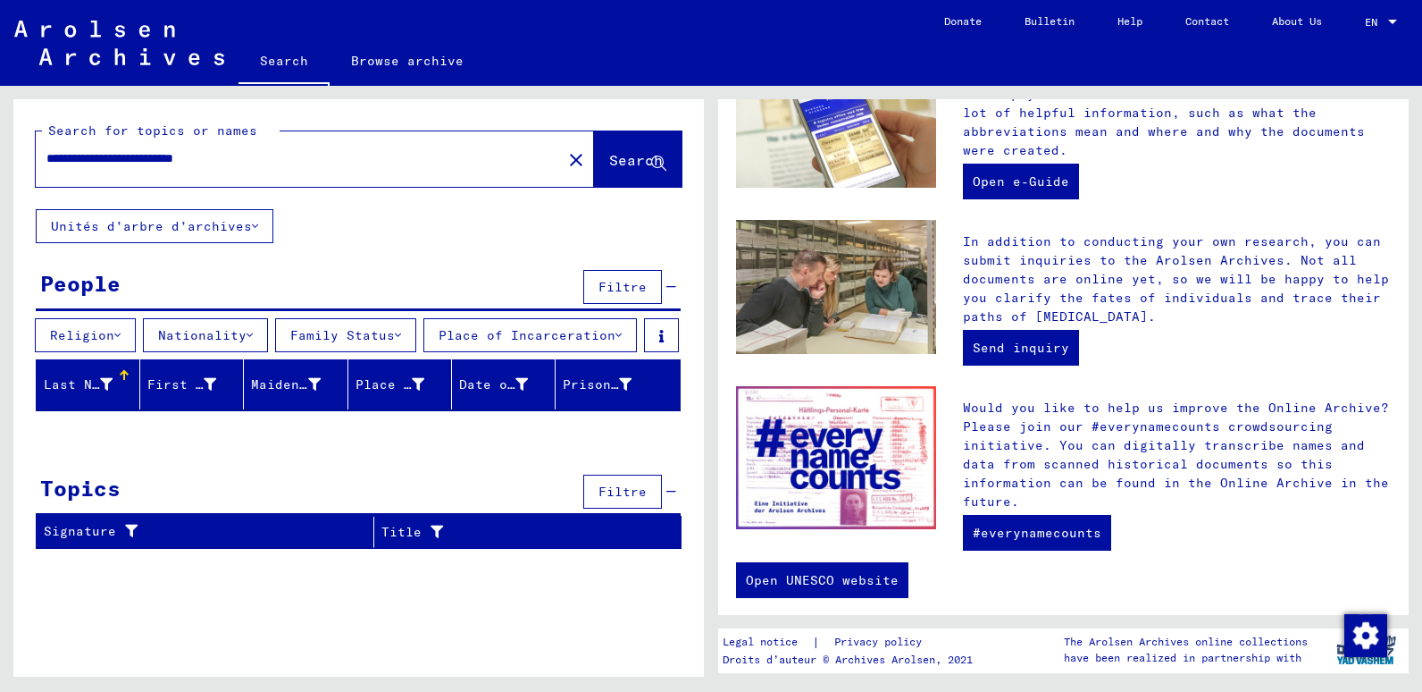
click at [121, 335] on icon at bounding box center [117, 335] width 6 height 13
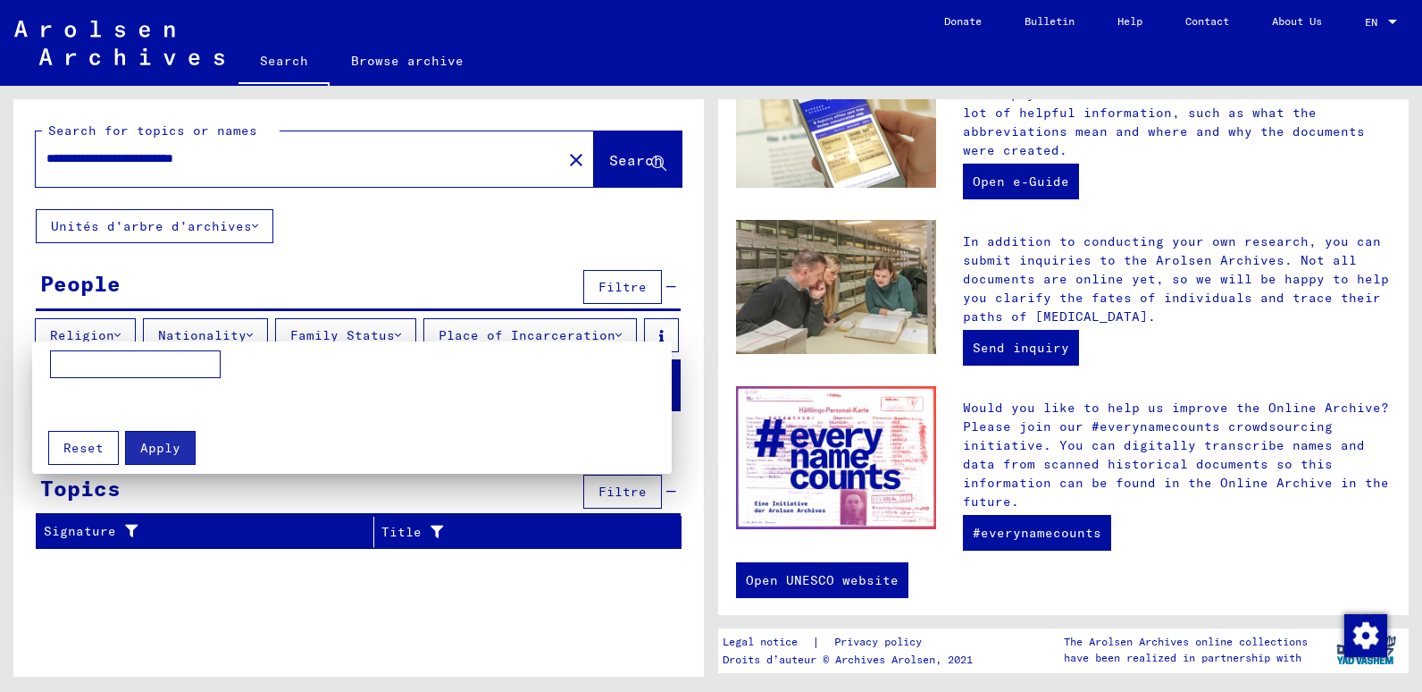
click at [307, 412] on mat-grid-list at bounding box center [356, 402] width 613 height 31
click at [280, 162] on div at bounding box center [711, 346] width 1422 height 692
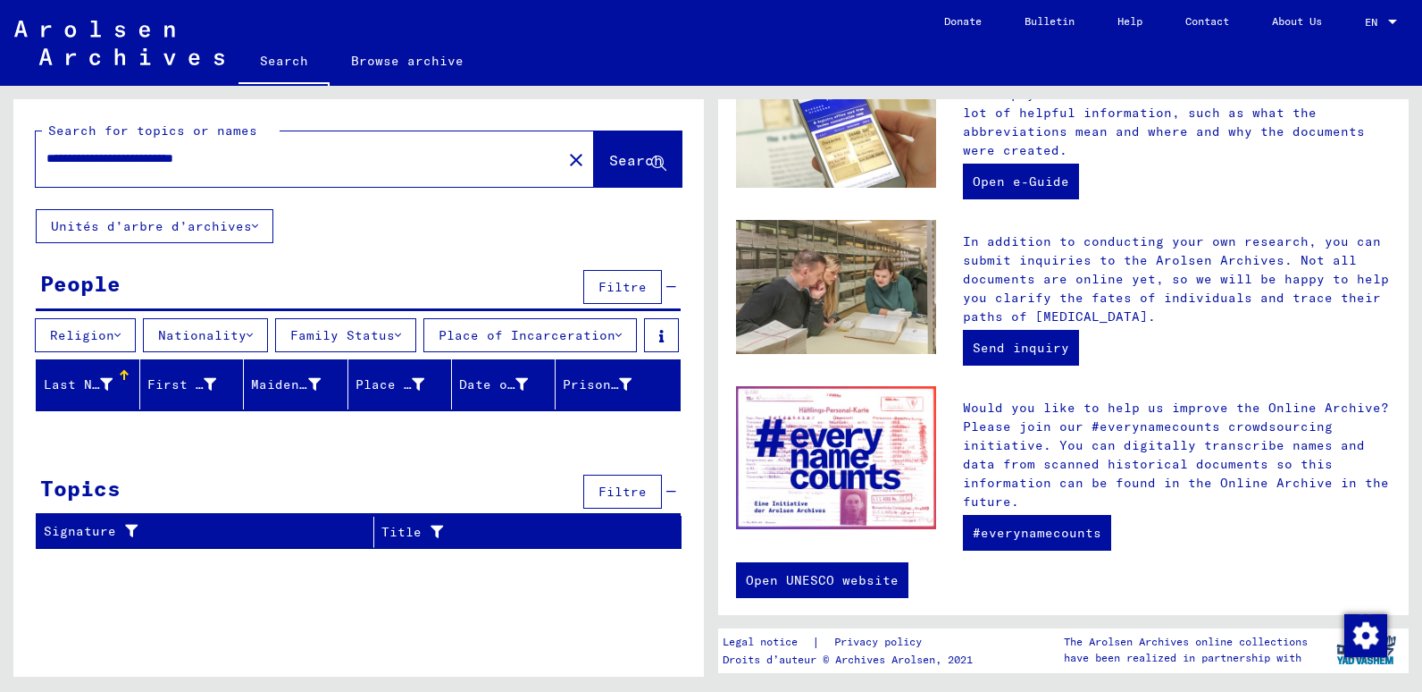
drag, startPoint x: 279, startPoint y: 162, endPoint x: 47, endPoint y: 164, distance: 231.4
click at [47, 164] on input "**********" at bounding box center [293, 158] width 494 height 19
type input "********"
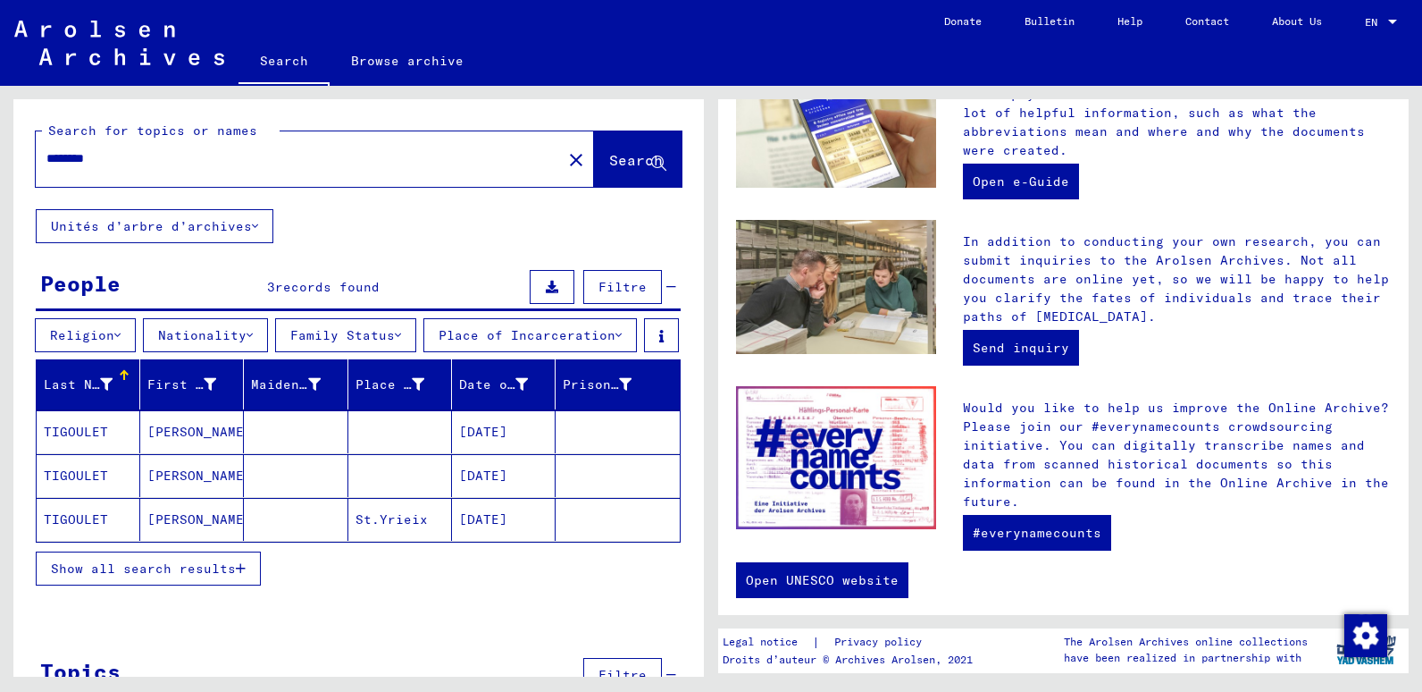
click at [77, 453] on mat-cell "TIGOULET" at bounding box center [89, 431] width 104 height 43
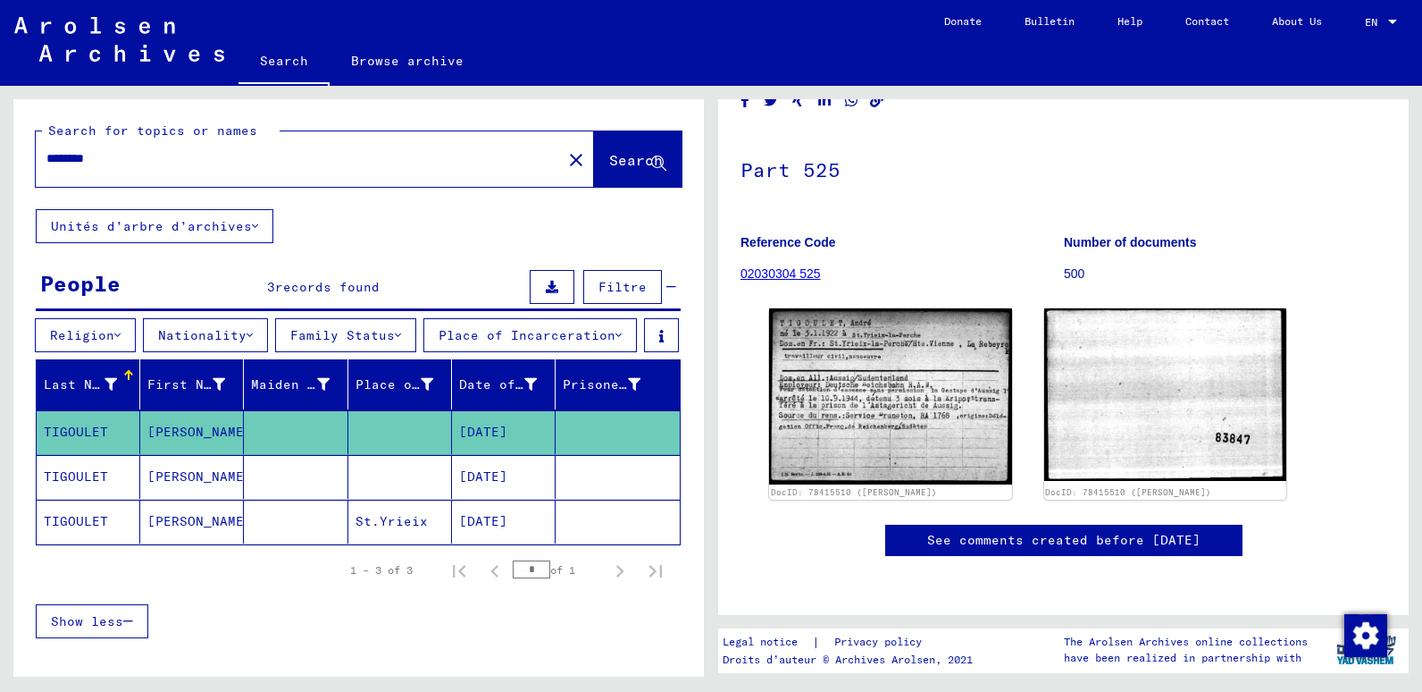
scroll to position [179, 0]
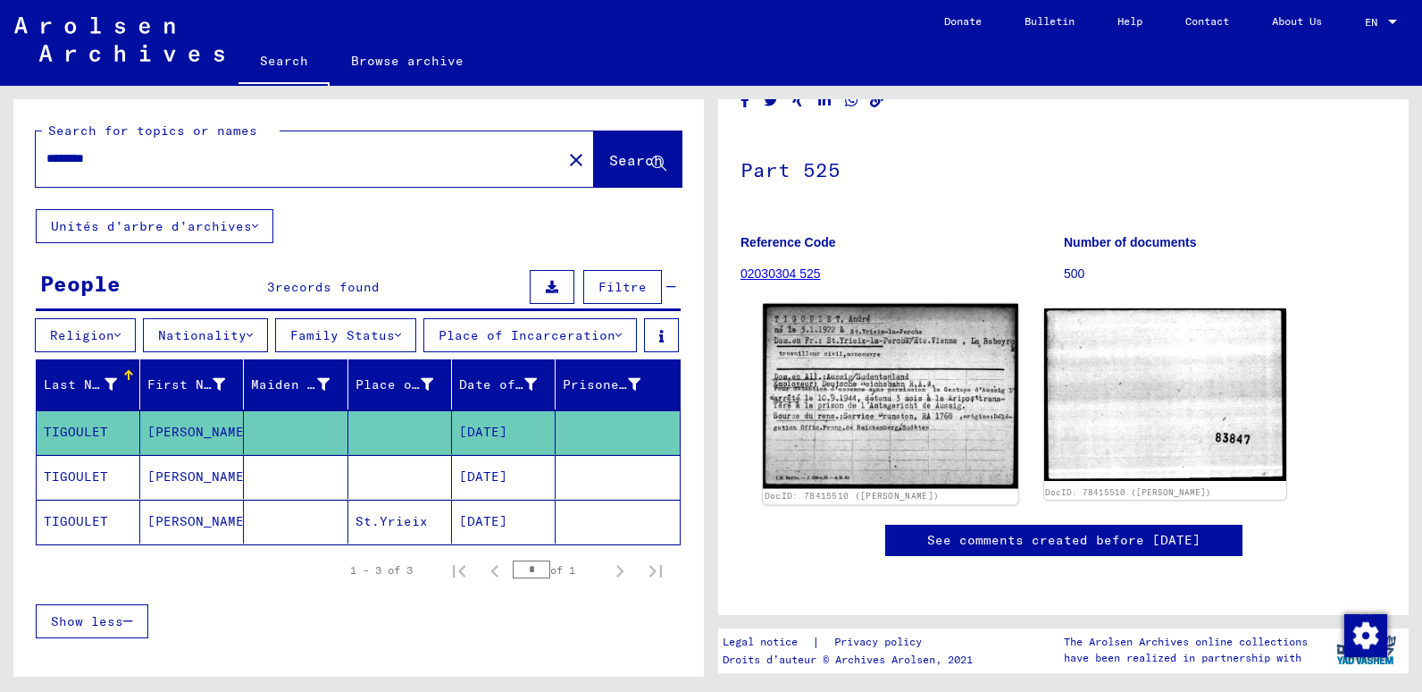
click at [869, 310] on img at bounding box center [890, 396] width 255 height 185
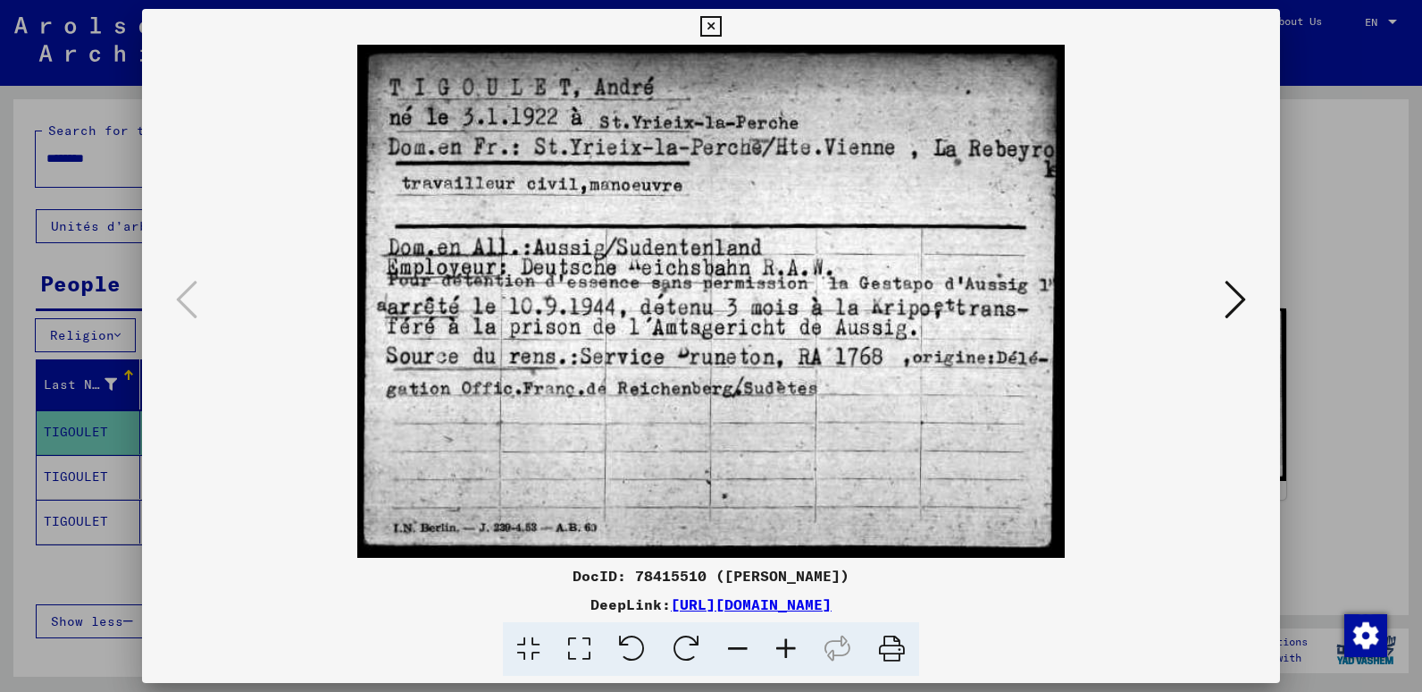
click at [1239, 298] on icon at bounding box center [1235, 299] width 21 height 43
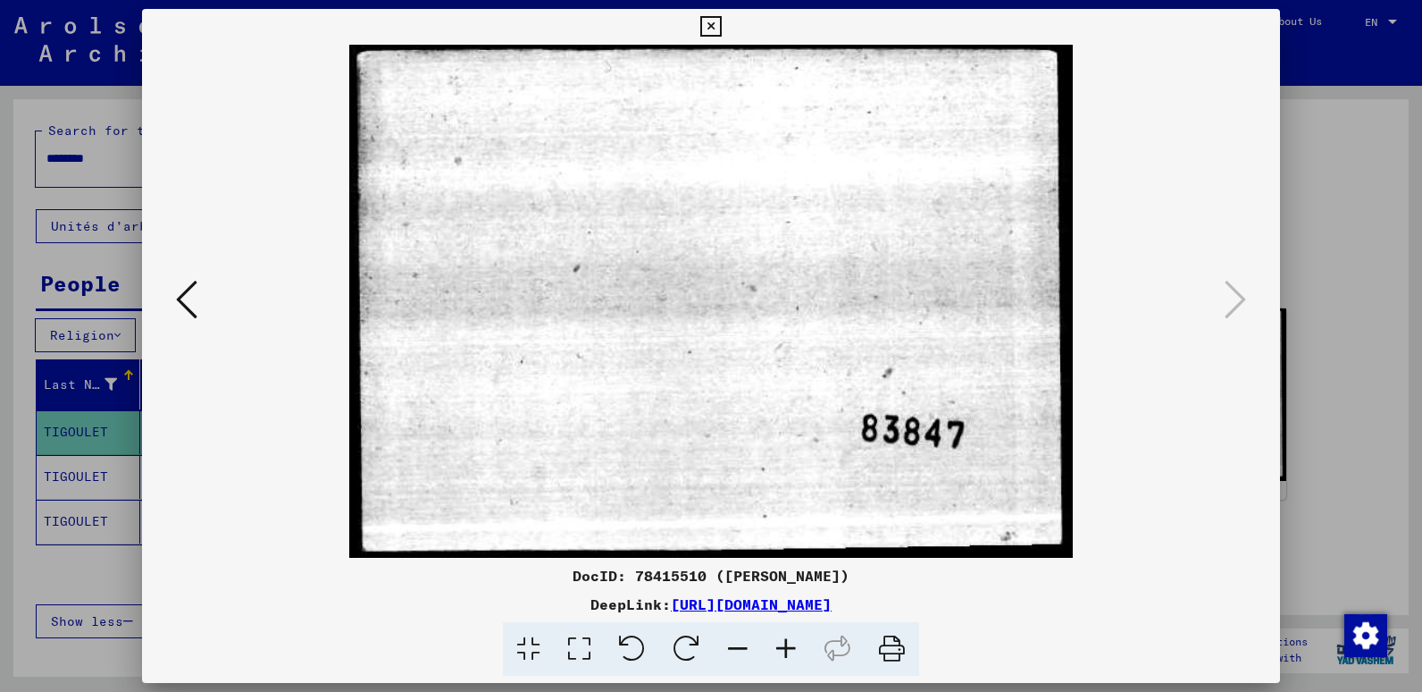
click at [183, 298] on icon at bounding box center [186, 299] width 21 height 43
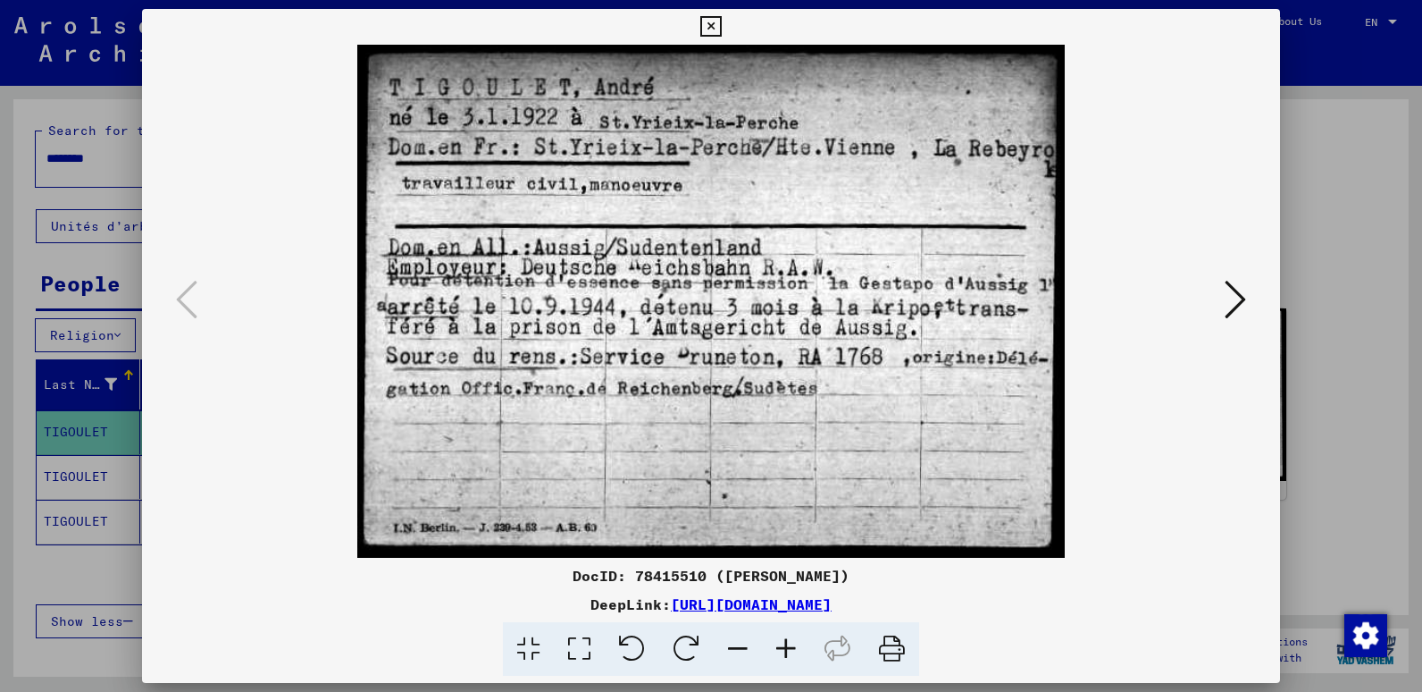
click at [717, 606] on link "[URL][DOMAIN_NAME]" at bounding box center [751, 604] width 161 height 18
